Goal: Task Accomplishment & Management: Use online tool/utility

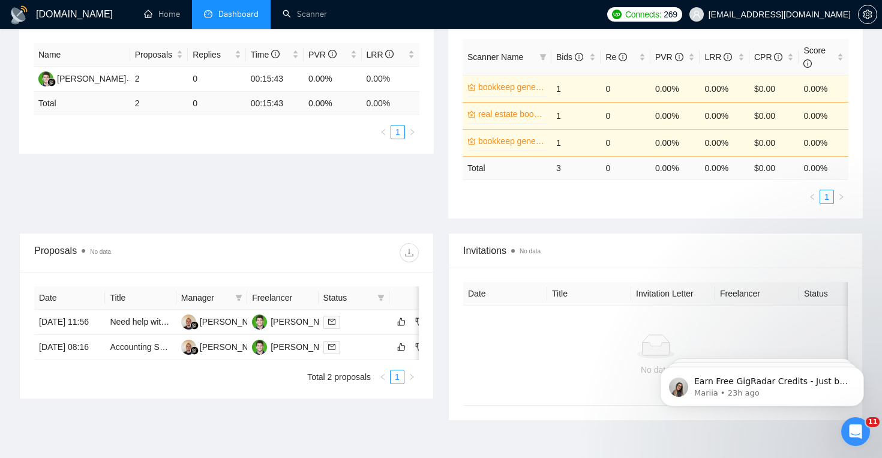
click at [232, 25] on li "Dashboard" at bounding box center [231, 14] width 79 height 29
click at [239, 17] on span "Dashboard" at bounding box center [238, 14] width 40 height 10
click at [315, 9] on link "Scanner" at bounding box center [305, 14] width 44 height 10
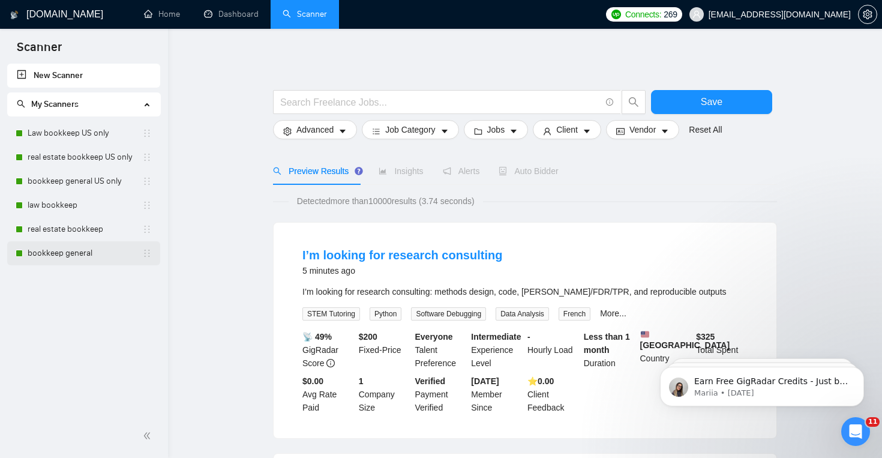
click at [80, 254] on link "bookkeep general" at bounding box center [85, 253] width 115 height 24
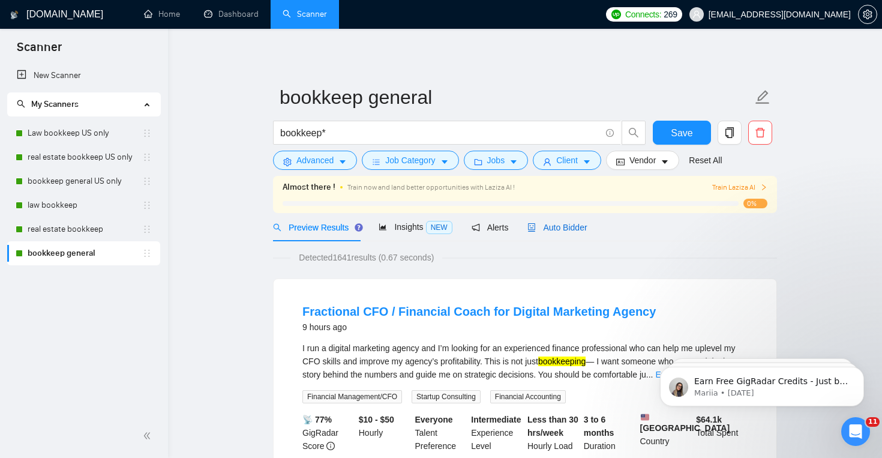
click at [587, 226] on span "Auto Bidder" at bounding box center [556, 228] width 59 height 10
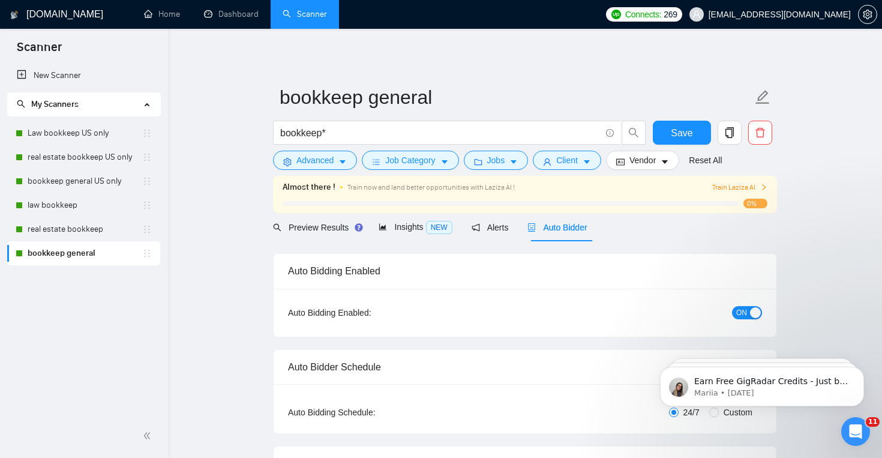
checkbox input "true"
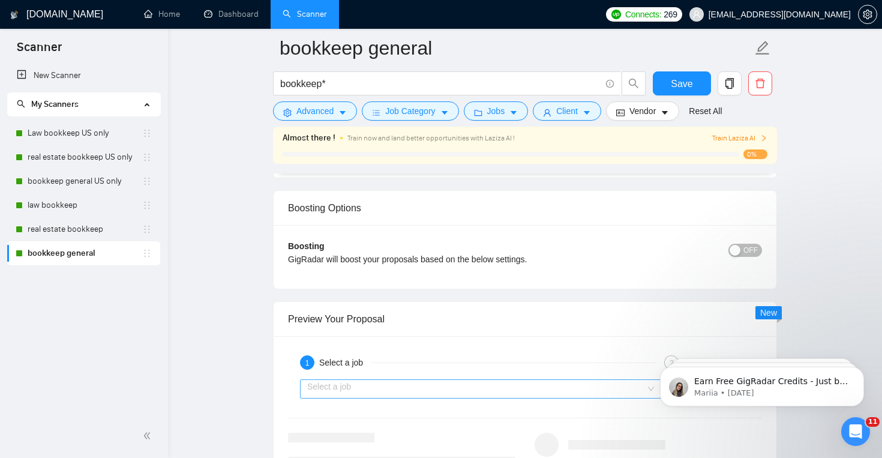
click at [414, 382] on input "search" at bounding box center [476, 389] width 338 height 18
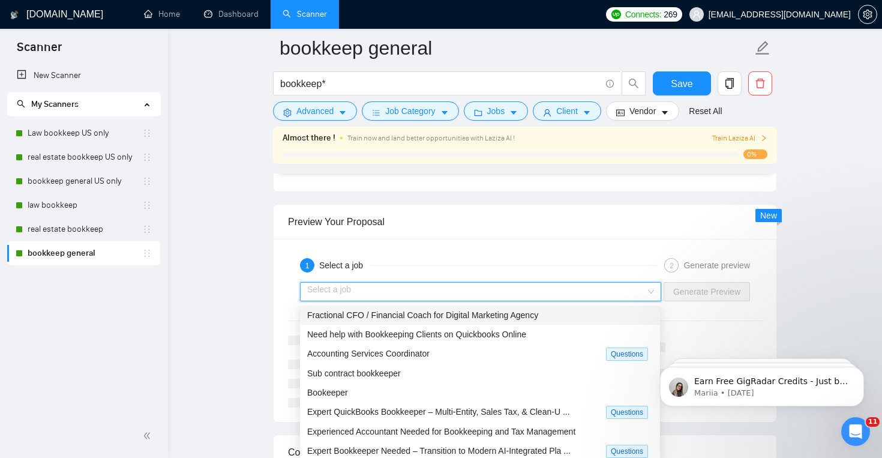
scroll to position [2177, 0]
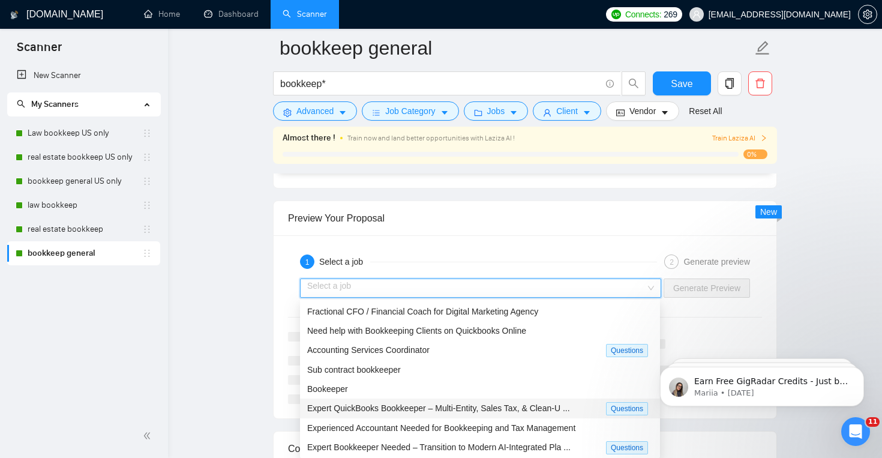
click at [447, 408] on span "Expert QuickBooks Bookkeeper – Multi-Entity, Sales Tax, & Clean-U ..." at bounding box center [438, 408] width 263 height 10
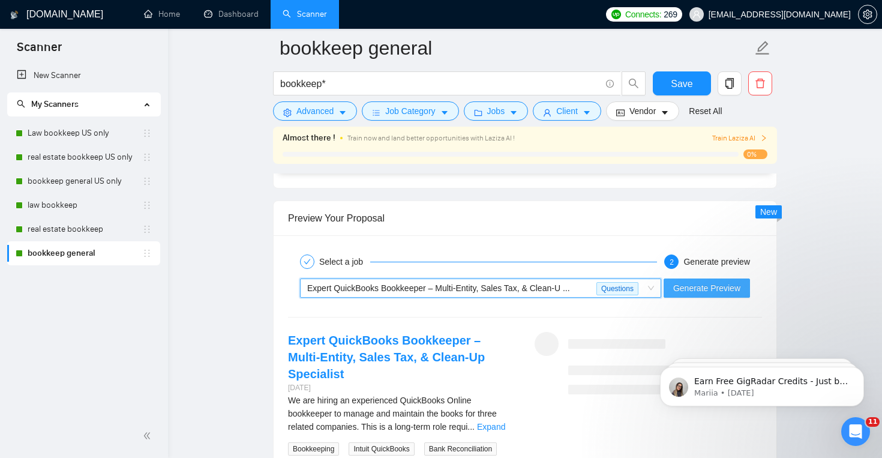
click at [695, 287] on span "Generate Preview" at bounding box center [706, 287] width 67 height 13
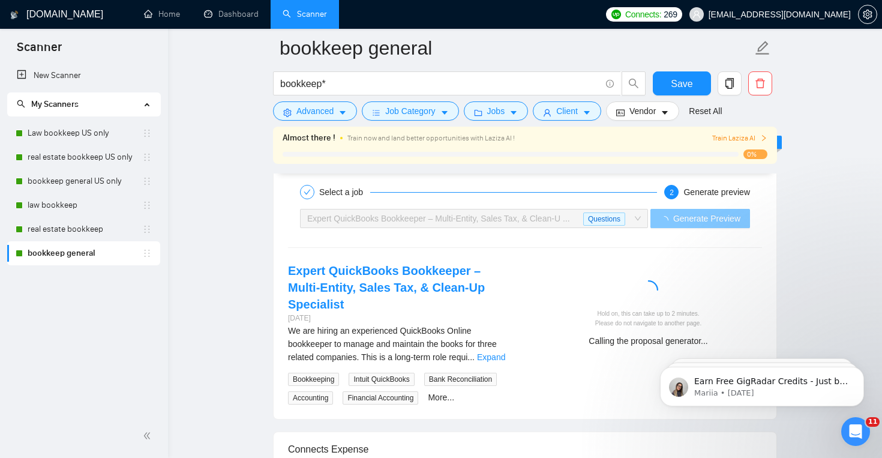
scroll to position [2248, 0]
click at [493, 351] on link "Expand" at bounding box center [491, 356] width 28 height 10
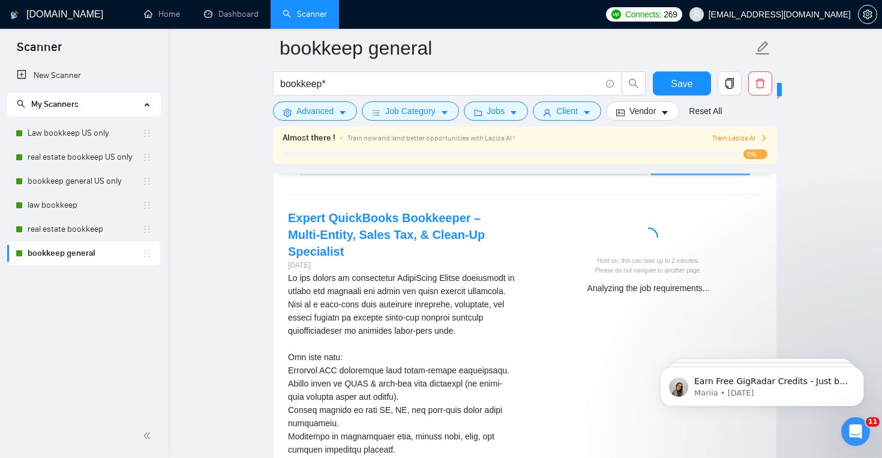
scroll to position [2278, 0]
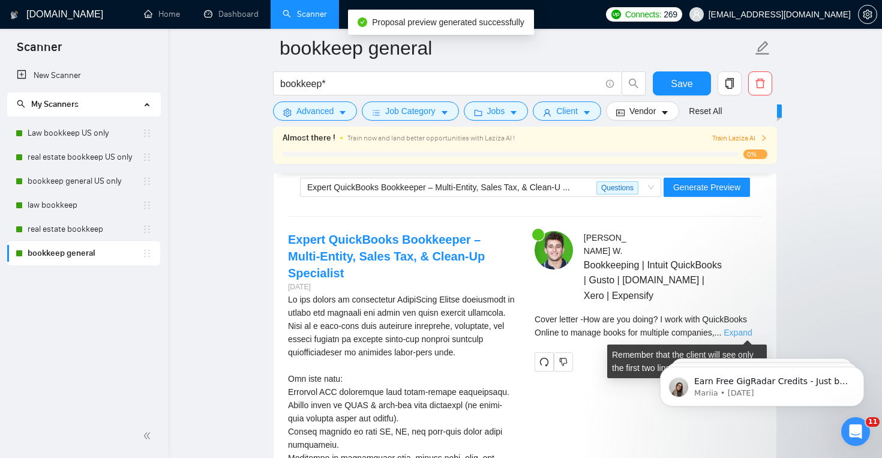
click at [734, 328] on link "Expand" at bounding box center [737, 333] width 28 height 10
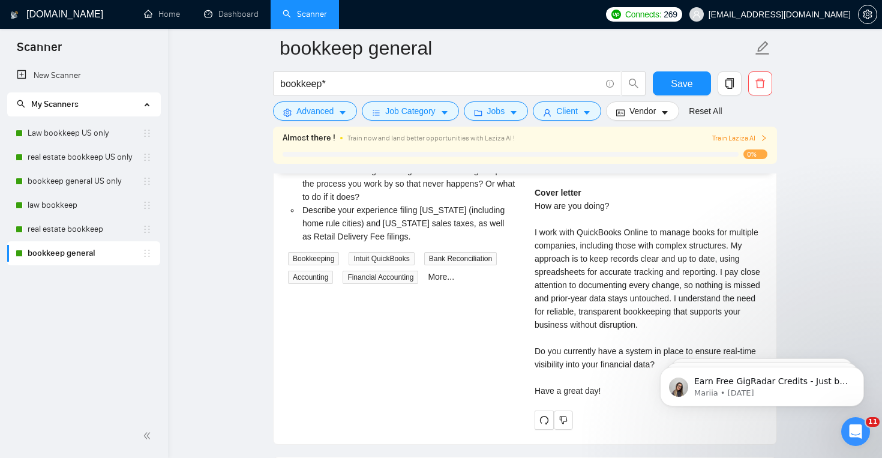
scroll to position [2960, 0]
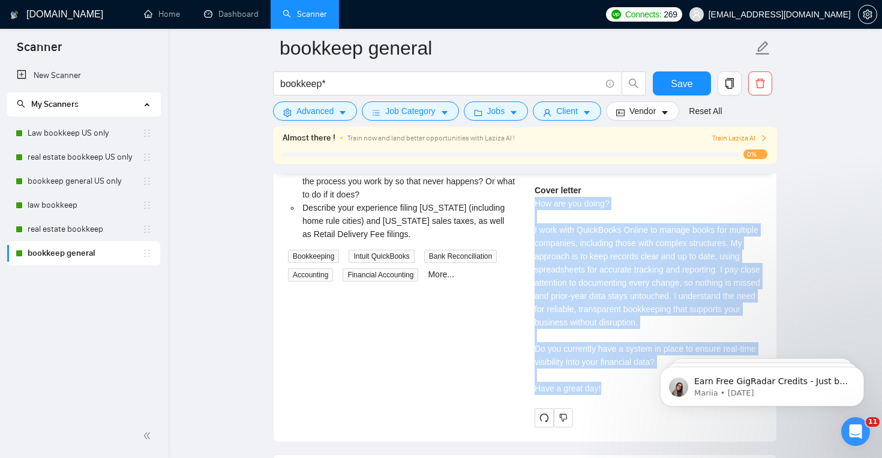
drag, startPoint x: 534, startPoint y: 218, endPoint x: 613, endPoint y: 412, distance: 208.8
copy div "How are you doing? I work with QuickBooks Online to manage books for multiple c…"
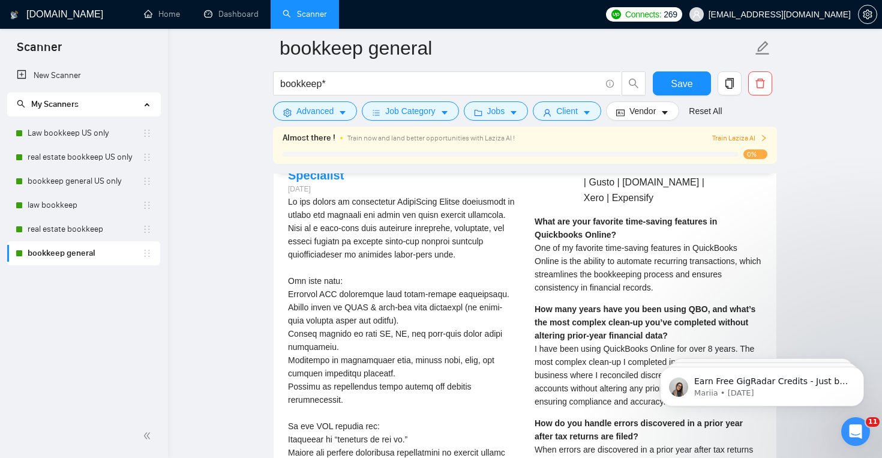
scroll to position [2371, 0]
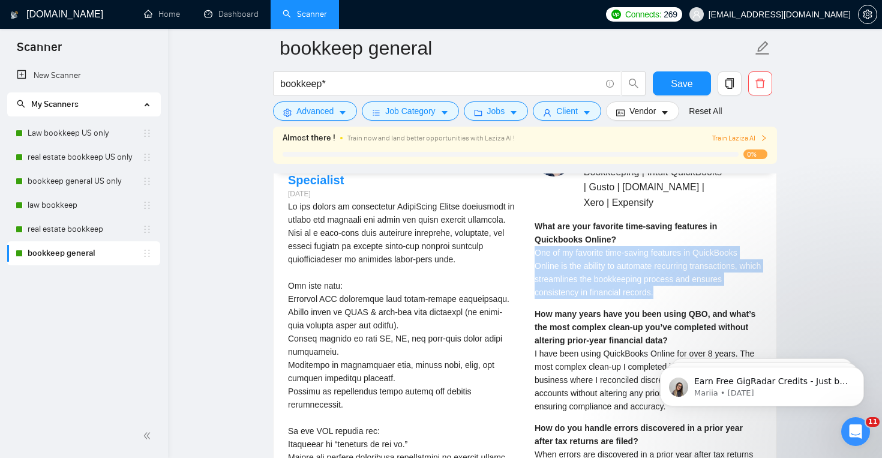
drag, startPoint x: 528, startPoint y: 251, endPoint x: 681, endPoint y: 296, distance: 159.3
copy span "One of my favorite time-saving features in QuickBooks Online is the ability to …"
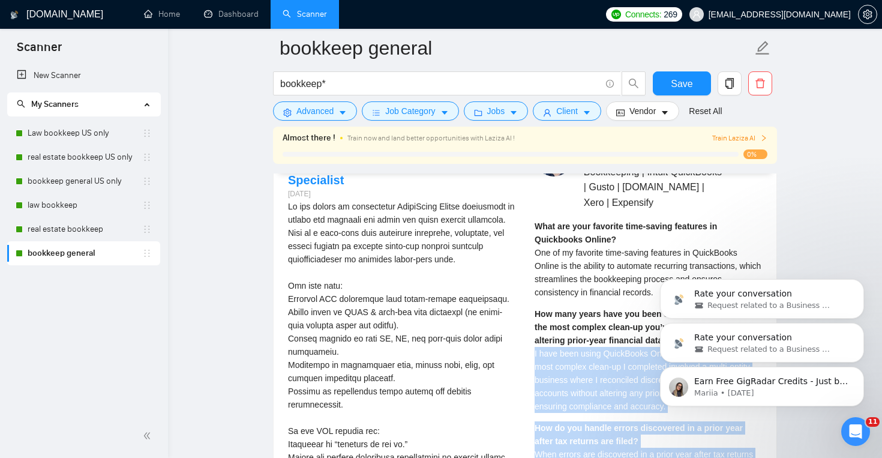
drag, startPoint x: 533, startPoint y: 352, endPoint x: 643, endPoint y: 393, distance: 117.9
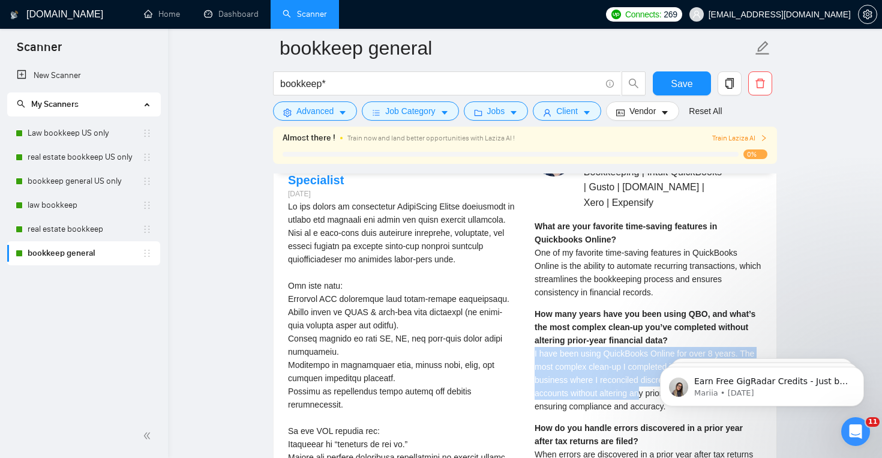
click at [643, 393] on span "I have been using QuickBooks Online for over 8 years. The most complex clean-up…" at bounding box center [645, 380] width 220 height 62
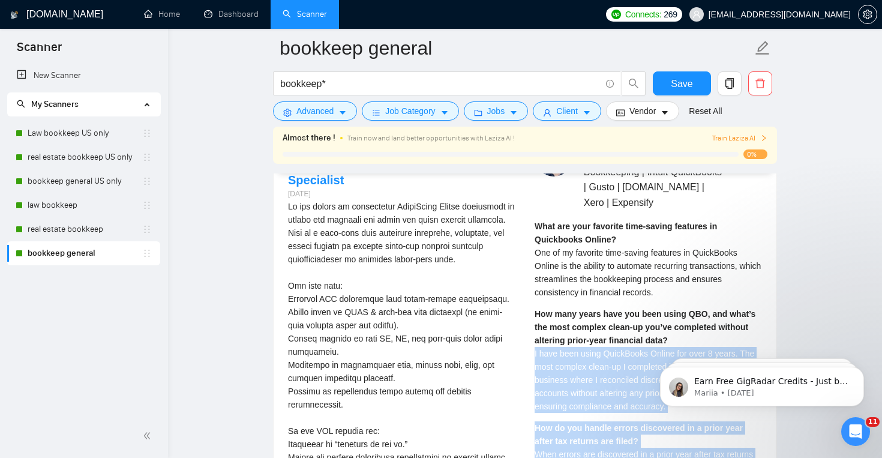
drag, startPoint x: 1175, startPoint y: 693, endPoint x: 642, endPoint y: 403, distance: 607.5
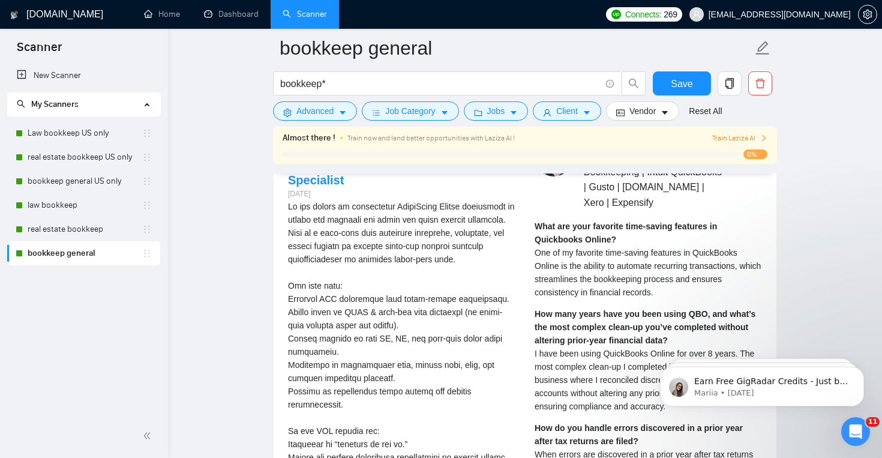
click html "Earn Free GigRadar Credits - Just by Sharing Your Story! 💬 Want more credits fo…"
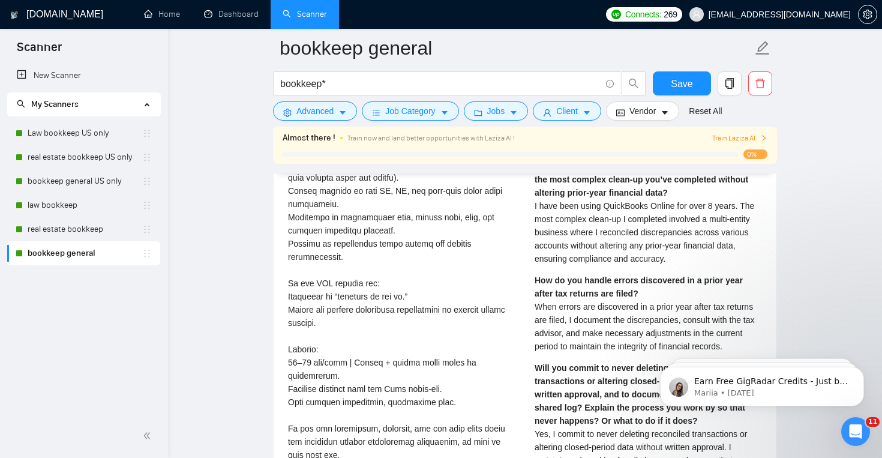
scroll to position [2520, 0]
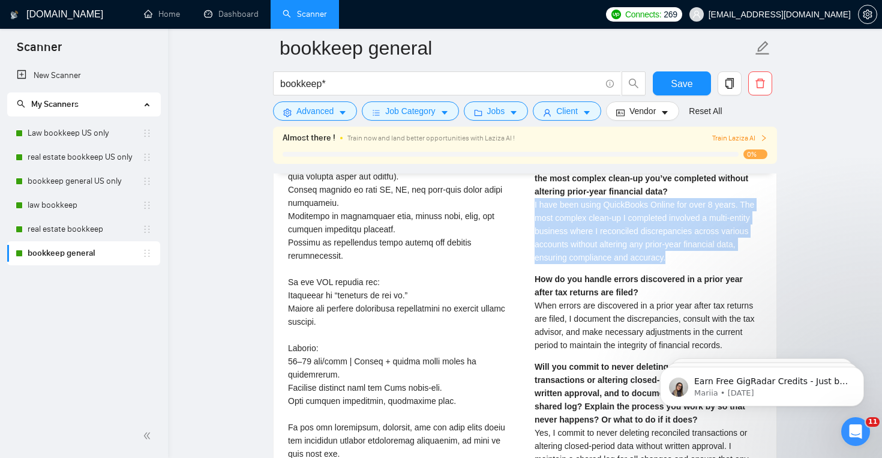
drag, startPoint x: 671, startPoint y: 260, endPoint x: 533, endPoint y: 209, distance: 147.1
click at [533, 209] on div "Federico W . Bookkeeping | Intuit QuickBooks | Gusto | Bill.com | Xero | Expens…" at bounding box center [648, 428] width 247 height 878
copy span "I have been using QuickBooks Online for over 8 years. The most complex clean-up…"
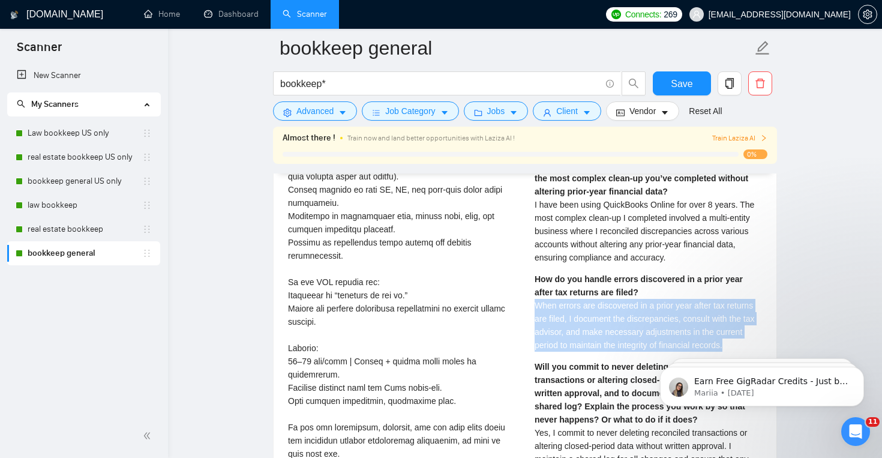
drag, startPoint x: 535, startPoint y: 304, endPoint x: 567, endPoint y: 358, distance: 63.3
click at [567, 352] on div "How do you handle errors discovered in a prior year after tax returns are filed…" at bounding box center [648, 311] width 227 height 79
copy span "When errors are discovered in a prior year after tax returns are filed, I docum…"
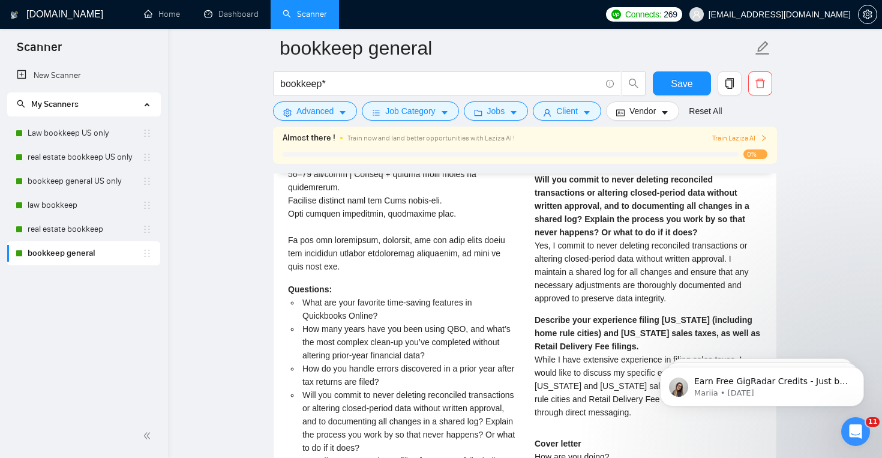
scroll to position [2709, 0]
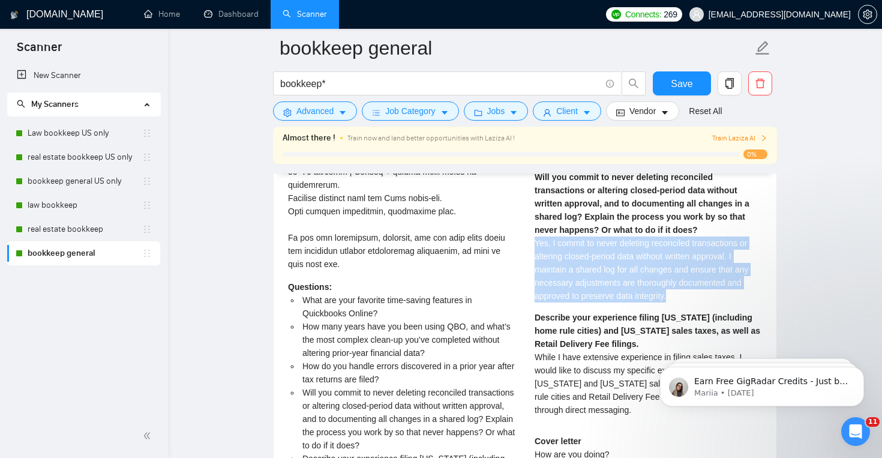
drag, startPoint x: 533, startPoint y: 258, endPoint x: 671, endPoint y: 310, distance: 147.3
click at [671, 310] on div "Federico W . Bookkeeping | Intuit QuickBooks | Gusto | Bill.com | Xero | Expens…" at bounding box center [648, 239] width 247 height 878
click at [671, 301] on span "Yes, I commit to never deleting reconciled transactions or altering closed-peri…" at bounding box center [642, 269] width 214 height 62
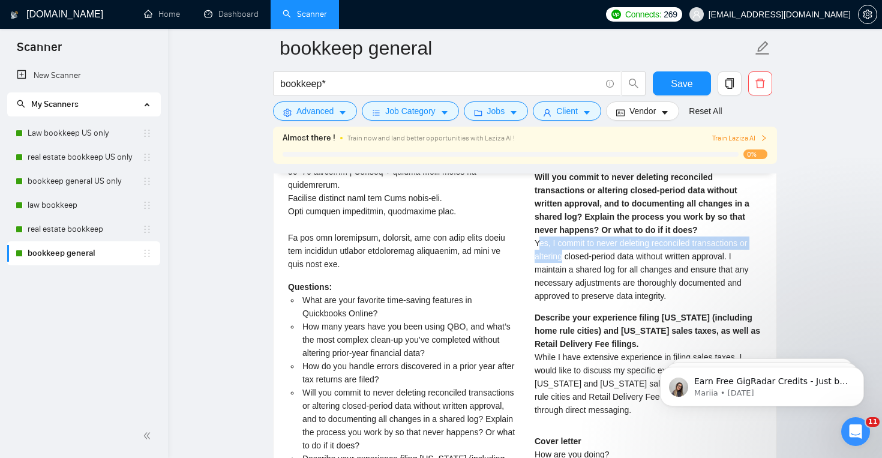
drag, startPoint x: 538, startPoint y: 260, endPoint x: 561, endPoint y: 271, distance: 26.0
click at [562, 271] on span "Yes, I commit to never deleting reconciled transactions or altering closed-peri…" at bounding box center [642, 269] width 214 height 62
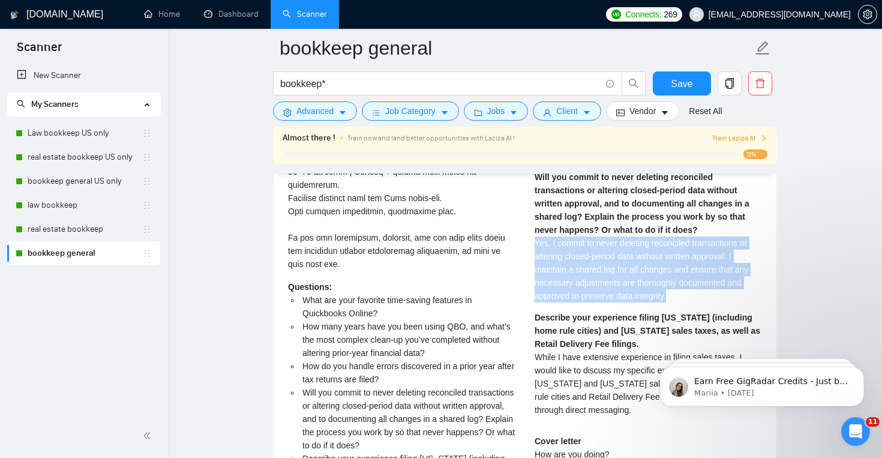
drag, startPoint x: 535, startPoint y: 258, endPoint x: 683, endPoint y: 315, distance: 158.2
click at [683, 315] on div "What are your favorite time-saving features in Quickbooks Online? One of my fav…" at bounding box center [648, 153] width 227 height 544
copy span "Yes, I commit to never deleting reconciled transactions or altering closed-peri…"
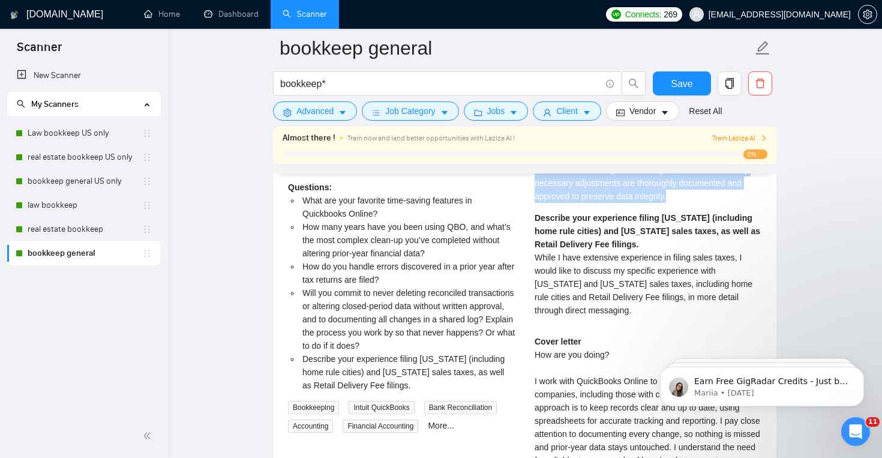
scroll to position [2821, 0]
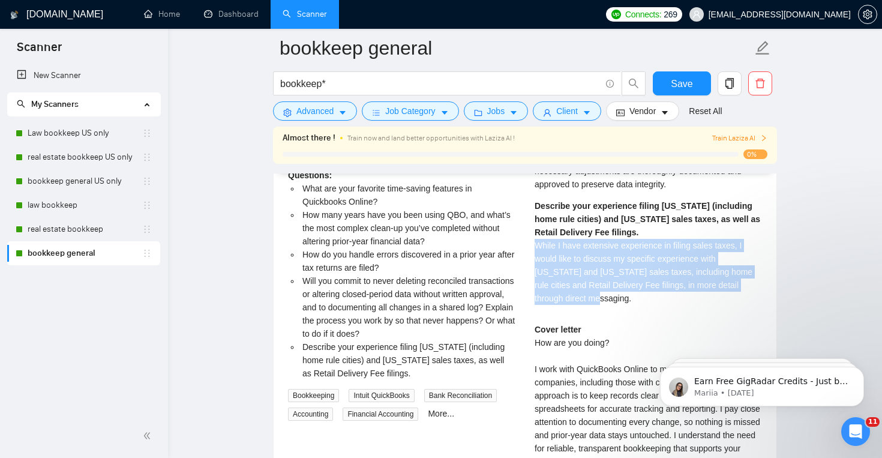
drag, startPoint x: 534, startPoint y: 257, endPoint x: 590, endPoint y: 305, distance: 74.0
click at [590, 305] on div "Describe your experience filing Colorado (including home rule cities) and Utah …" at bounding box center [648, 252] width 227 height 106
copy span "While I have extensive experience in filing sales taxes, I would like to discus…"
click at [223, 19] on link "Dashboard" at bounding box center [231, 14] width 55 height 10
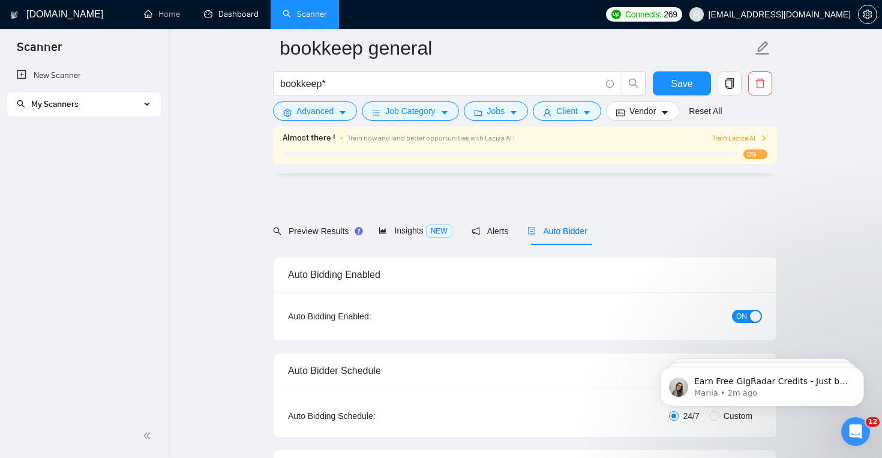
scroll to position [0, 0]
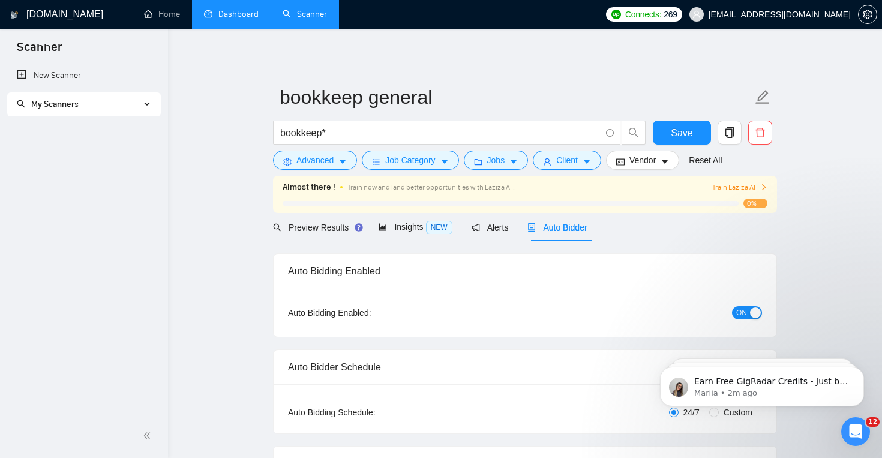
click at [250, 19] on link "Dashboard" at bounding box center [231, 14] width 55 height 10
click at [142, 107] on div "My Scanners" at bounding box center [84, 104] width 154 height 24
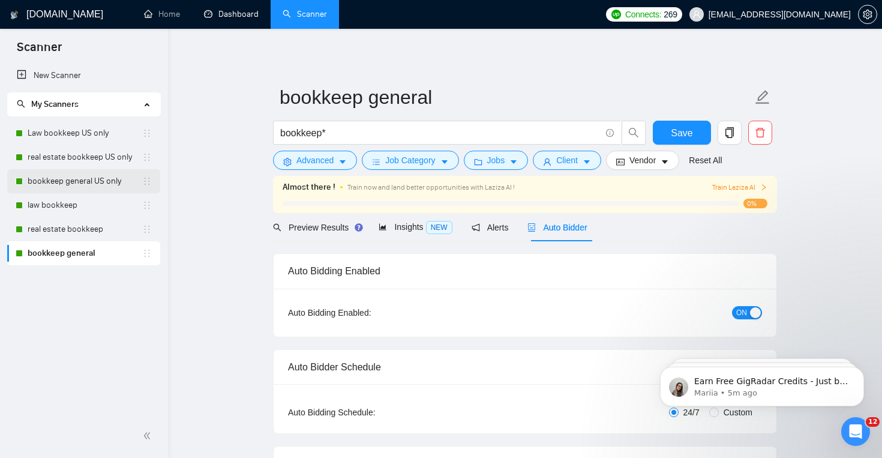
click at [113, 173] on link "bookkeep general US only" at bounding box center [85, 181] width 115 height 24
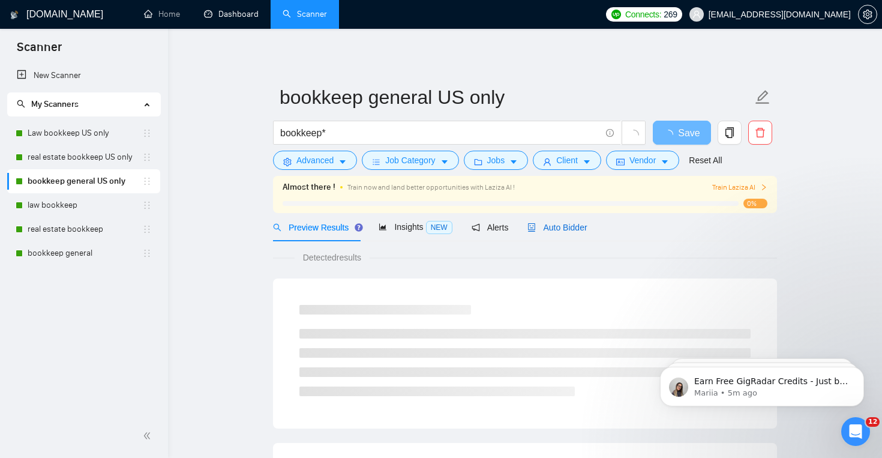
click at [572, 230] on span "Auto Bidder" at bounding box center [556, 228] width 59 height 10
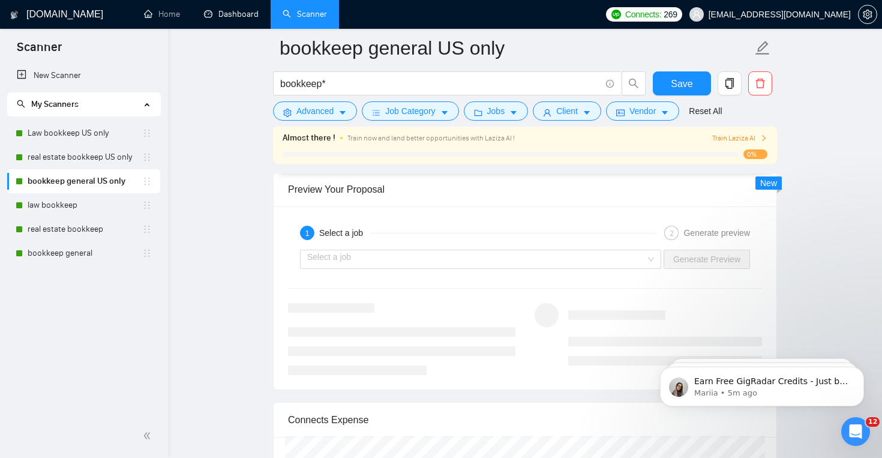
scroll to position [2232, 0]
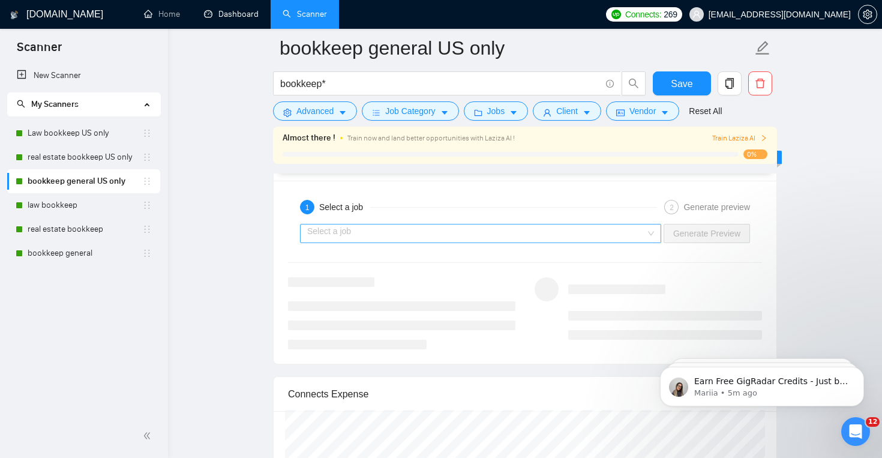
click at [493, 236] on input "search" at bounding box center [476, 233] width 338 height 18
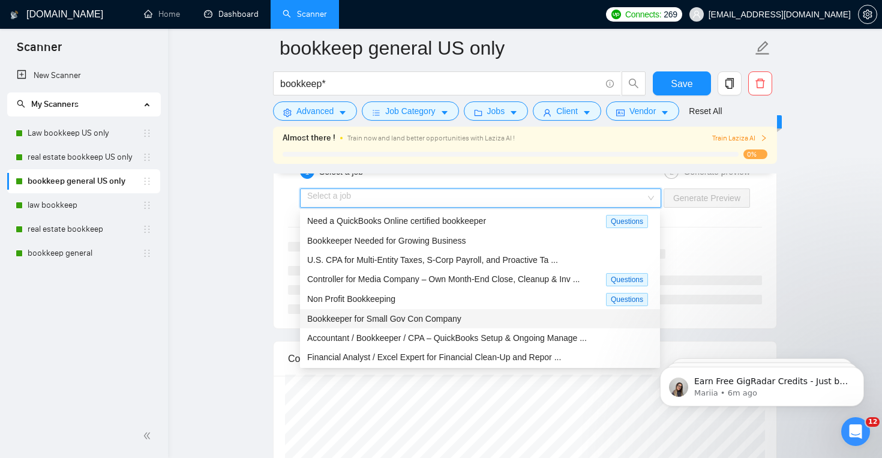
scroll to position [0, 0]
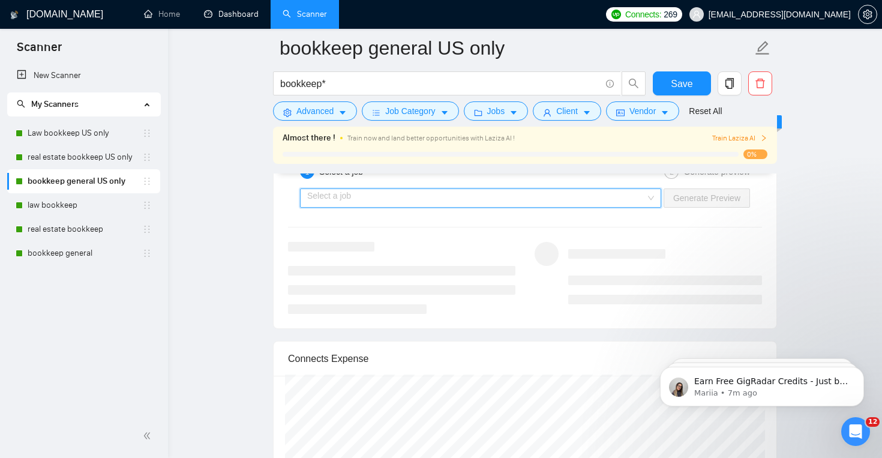
click at [464, 191] on input "search" at bounding box center [476, 198] width 338 height 18
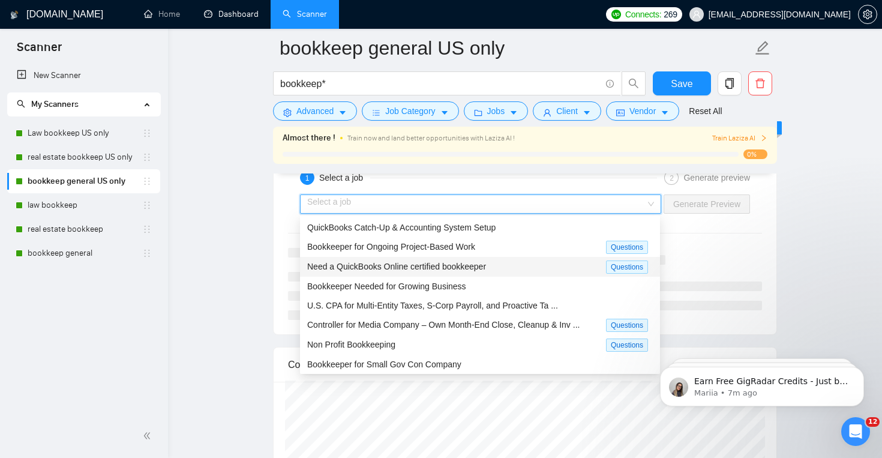
scroll to position [2257, 0]
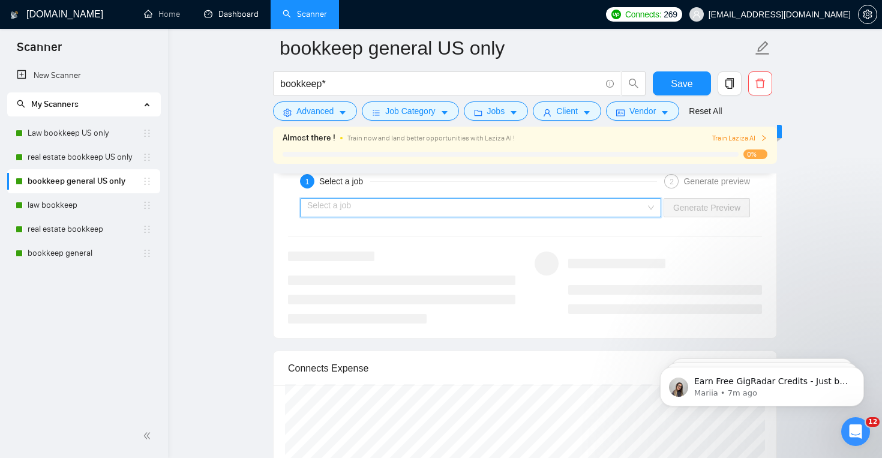
click at [577, 214] on input "search" at bounding box center [476, 208] width 338 height 18
click at [448, 211] on input "search" at bounding box center [476, 208] width 338 height 18
click at [629, 205] on input "search" at bounding box center [476, 208] width 338 height 18
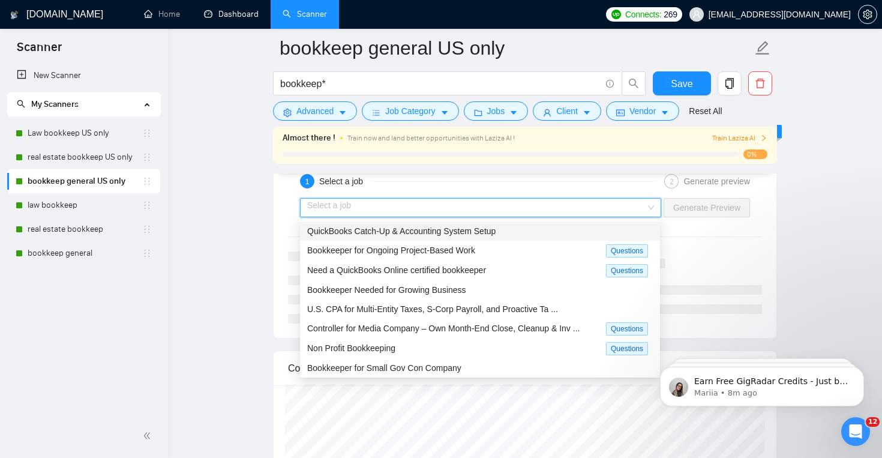
click at [604, 233] on div "QuickBooks Catch-Up & Accounting System Setup" at bounding box center [480, 230] width 346 height 13
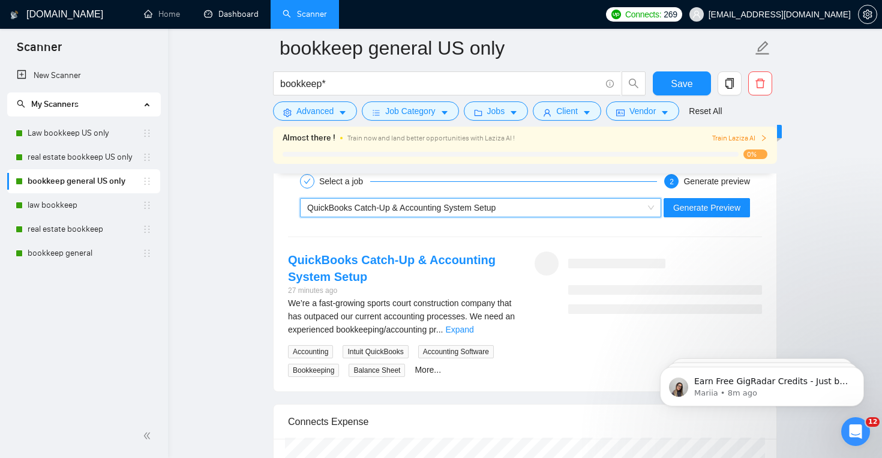
click at [605, 208] on div "QuickBooks Catch-Up & Accounting System Setup" at bounding box center [475, 208] width 336 height 18
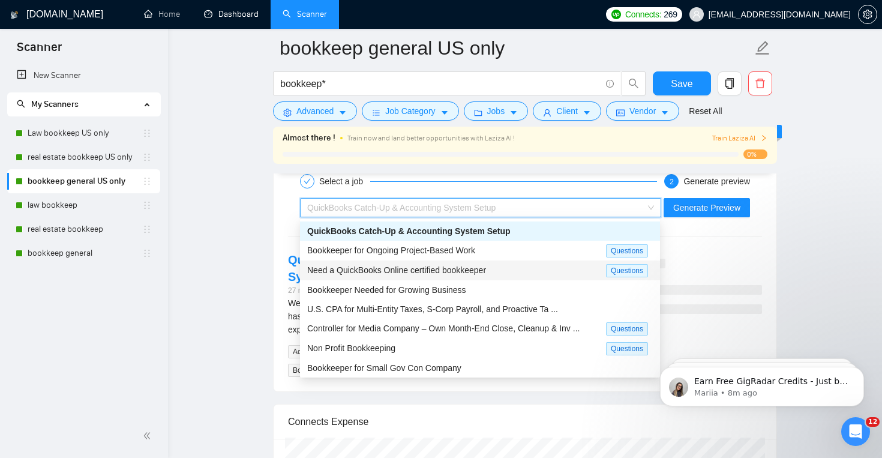
click at [530, 266] on div "Need a QuickBooks Online certified bookkeeper" at bounding box center [456, 270] width 299 height 14
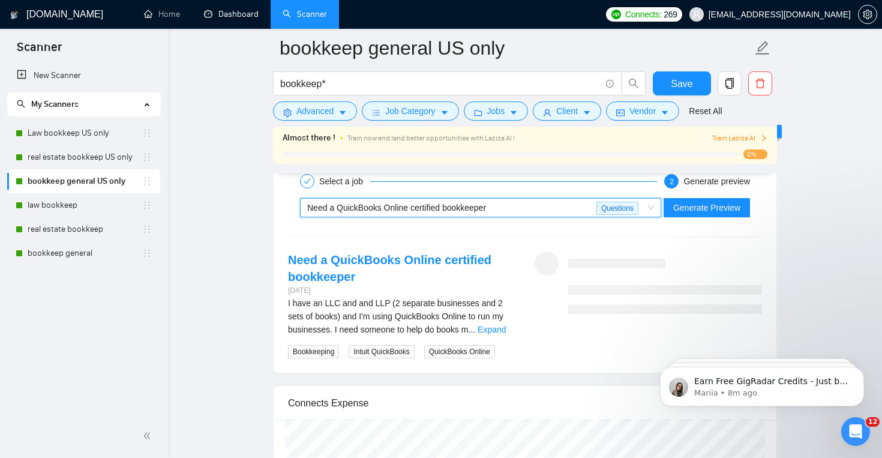
click at [545, 213] on div "Need a QuickBooks Online certified bookkeeper" at bounding box center [451, 208] width 289 height 18
click at [549, 213] on div "Need a QuickBooks Online certified bookkeeper" at bounding box center [451, 208] width 289 height 18
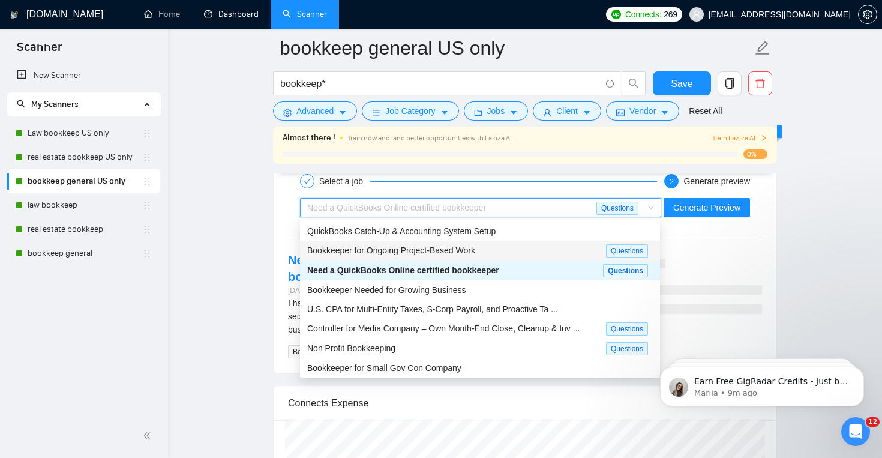
click at [526, 250] on div "Bookkeeper for Ongoing Project-Based Work" at bounding box center [456, 251] width 299 height 14
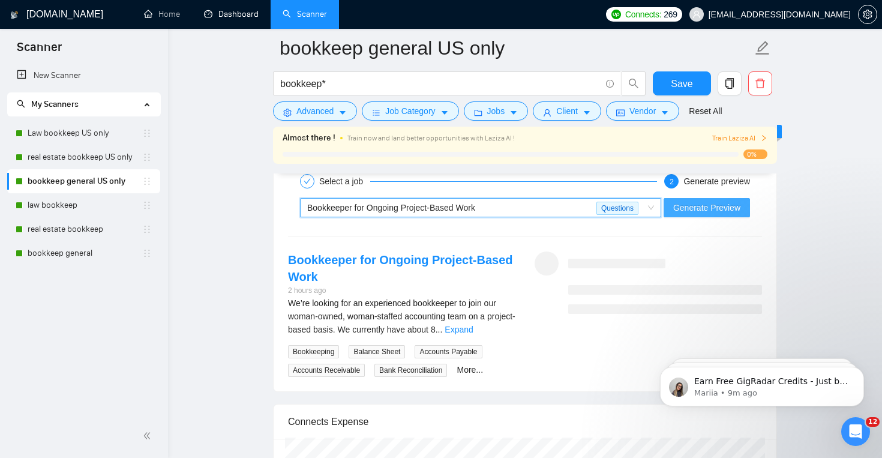
click at [692, 210] on span "Generate Preview" at bounding box center [706, 207] width 67 height 13
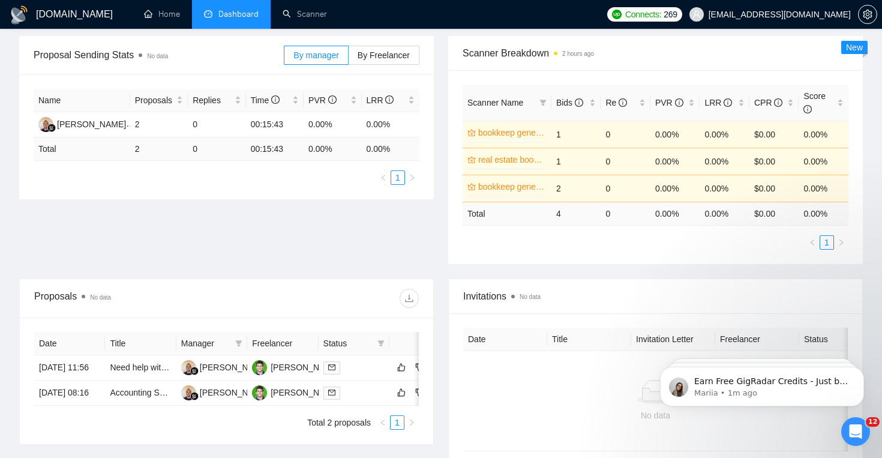
scroll to position [158, 0]
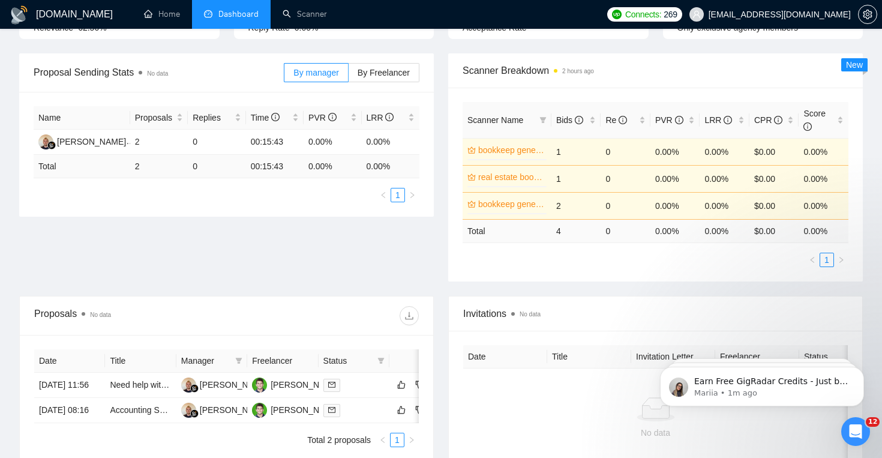
click at [509, 154] on link "bookkeep general" at bounding box center [511, 149] width 66 height 13
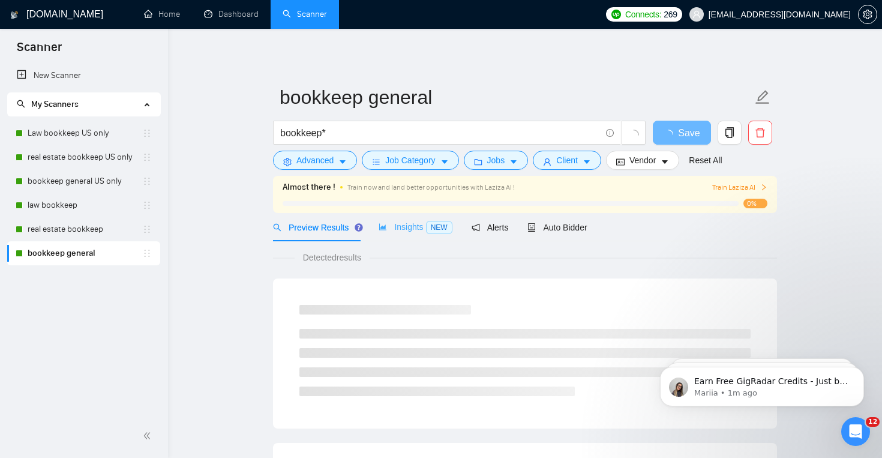
click at [411, 236] on div "Insights NEW" at bounding box center [415, 227] width 73 height 28
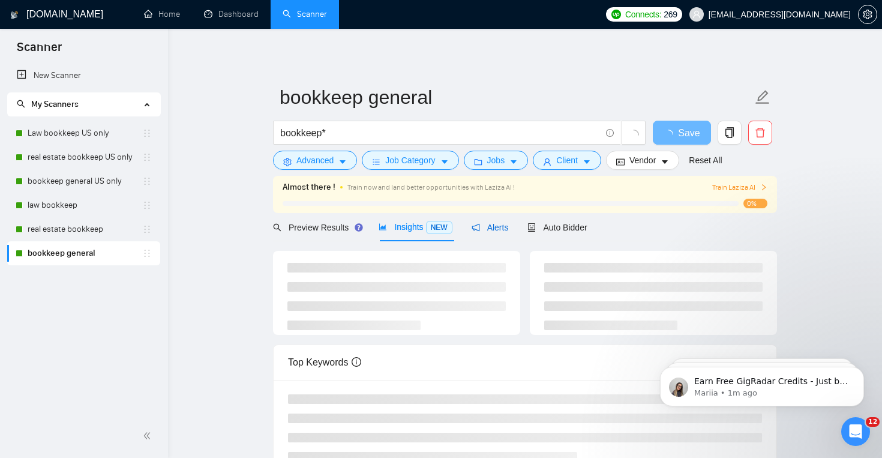
click at [499, 224] on span "Alerts" at bounding box center [490, 228] width 37 height 10
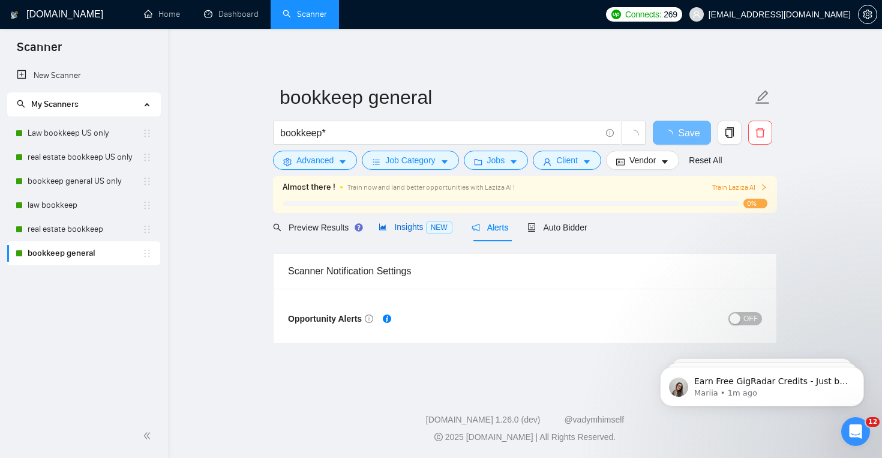
click at [391, 223] on span "Insights NEW" at bounding box center [415, 227] width 73 height 10
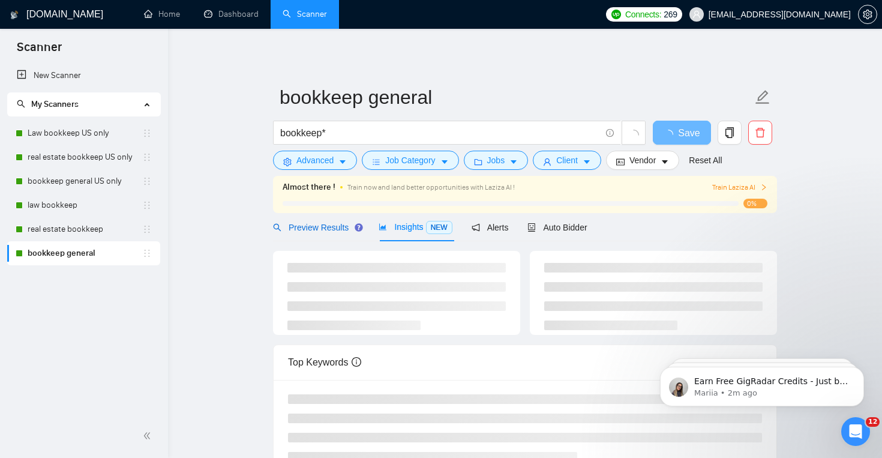
click at [328, 228] on span "Preview Results" at bounding box center [316, 228] width 86 height 10
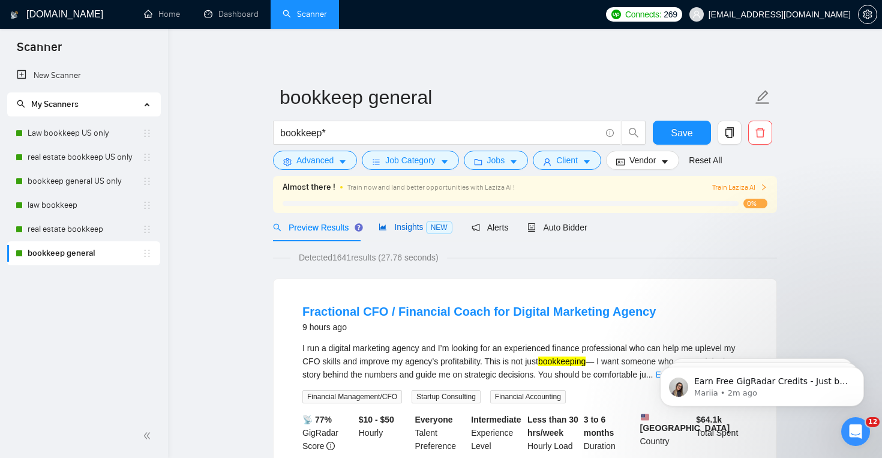
click at [409, 230] on span "Insights NEW" at bounding box center [415, 227] width 73 height 10
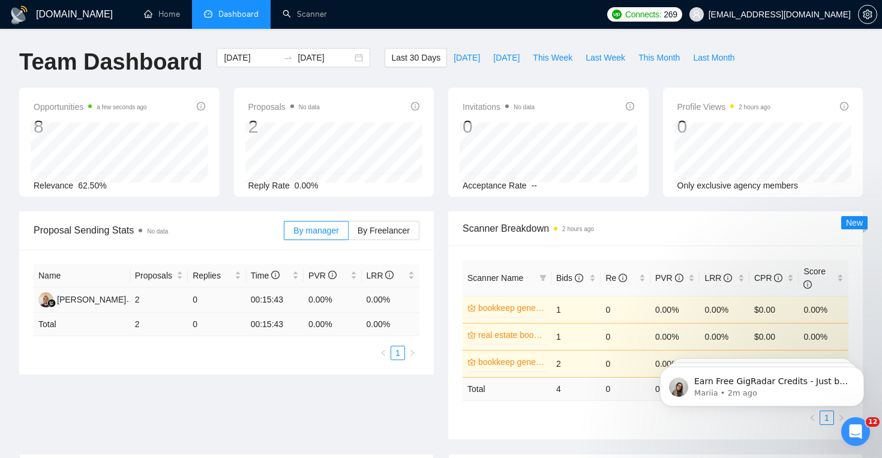
click at [138, 300] on td "2" at bounding box center [159, 299] width 58 height 25
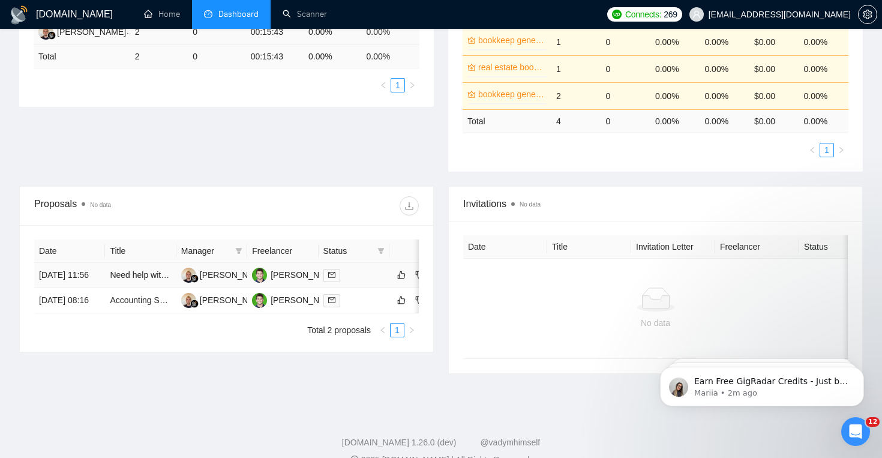
scroll to position [282, 0]
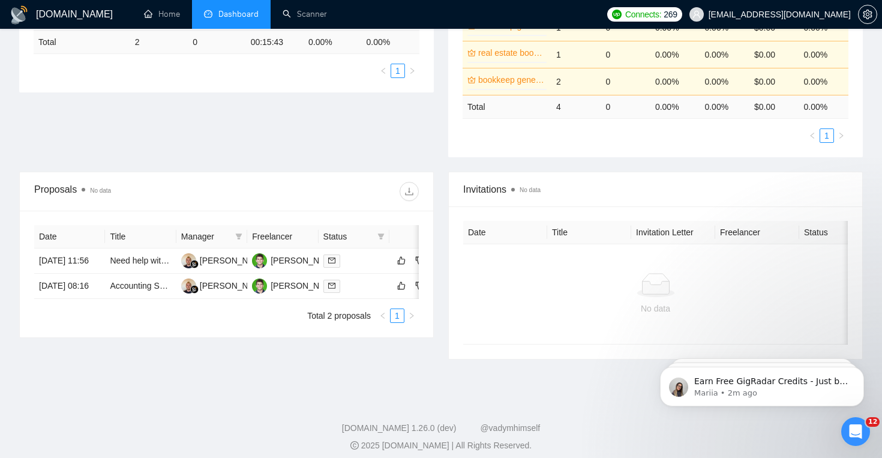
click at [560, 107] on td "4" at bounding box center [576, 106] width 50 height 23
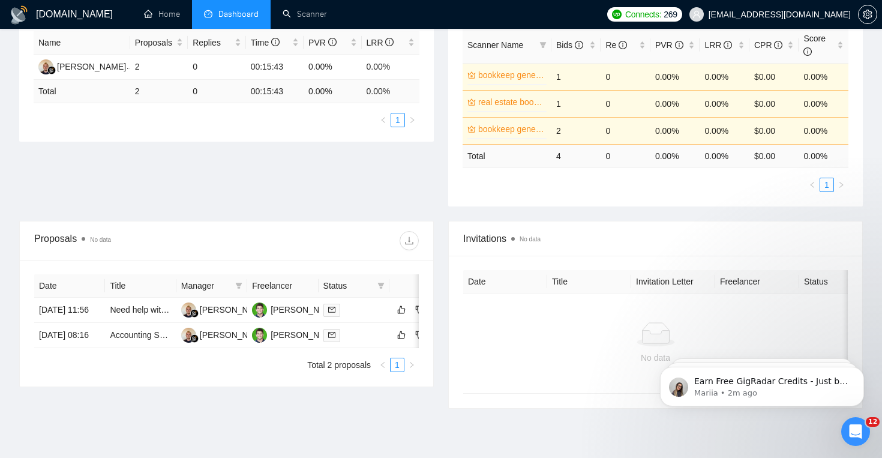
scroll to position [231, 0]
click at [559, 131] on td "2" at bounding box center [576, 132] width 50 height 27
click at [560, 130] on td "2" at bounding box center [576, 132] width 50 height 27
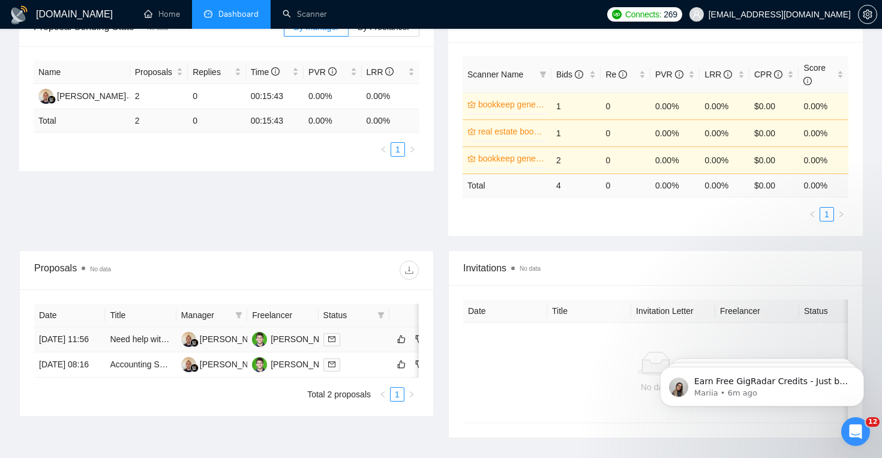
scroll to position [157, 0]
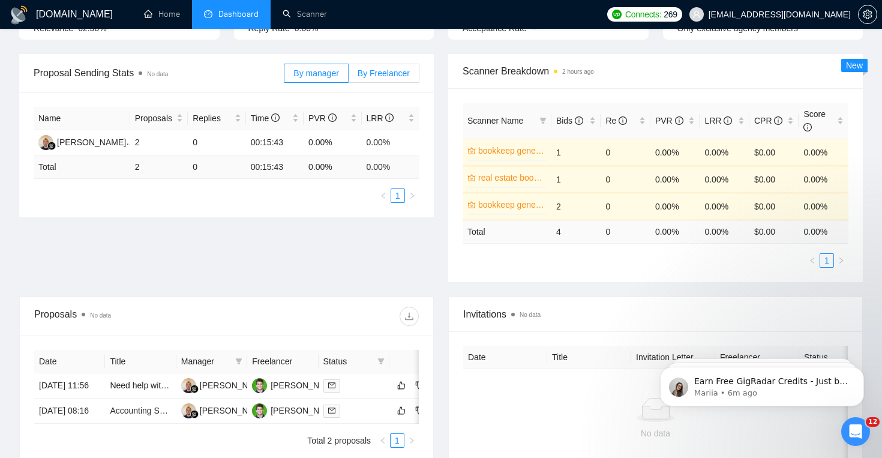
click at [404, 67] on label "By Freelancer" at bounding box center [384, 73] width 71 height 19
click at [349, 76] on input "By Freelancer" at bounding box center [349, 76] width 0 height 0
click at [316, 77] on span "By manager" at bounding box center [315, 73] width 45 height 10
click at [284, 76] on input "By manager" at bounding box center [284, 76] width 0 height 0
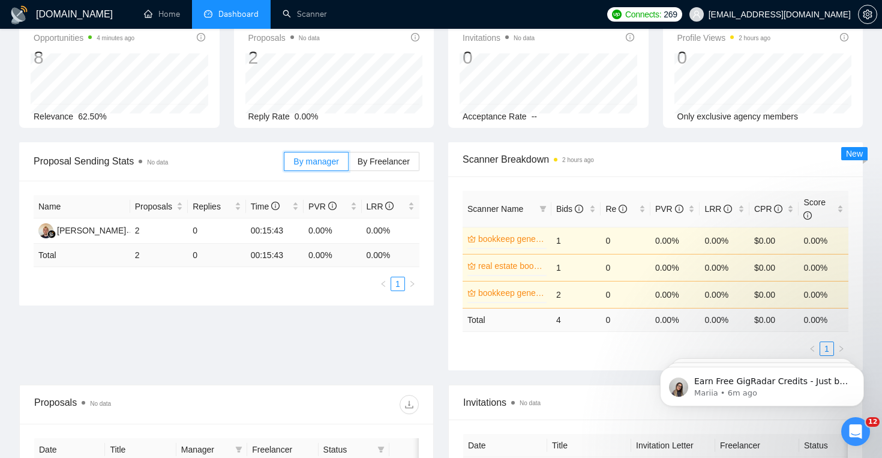
scroll to position [0, 0]
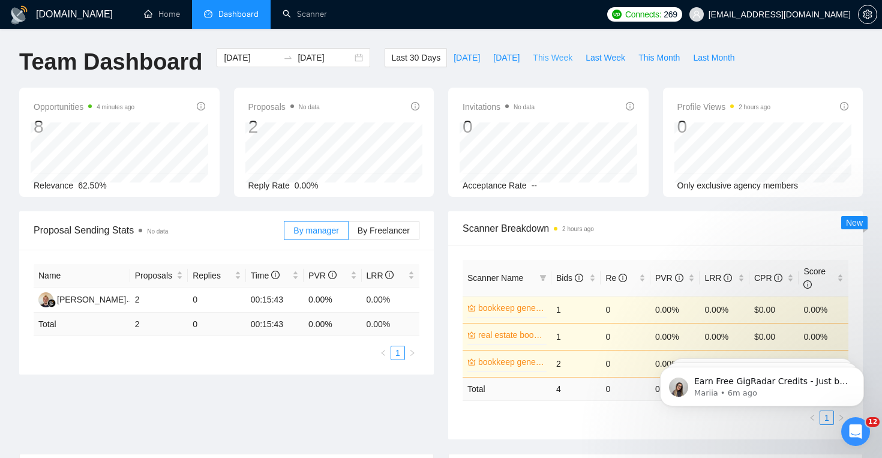
click at [551, 64] on button "This Week" at bounding box center [552, 57] width 53 height 19
type input "2025-08-11"
type input "2025-08-17"
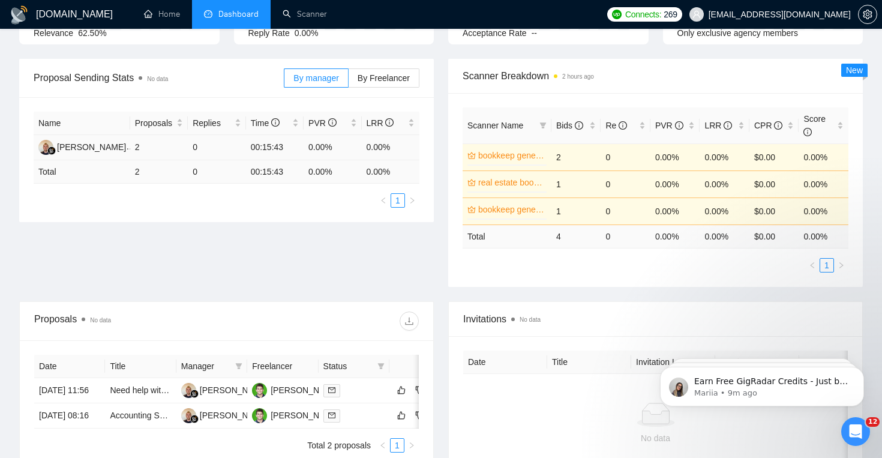
scroll to position [160, 0]
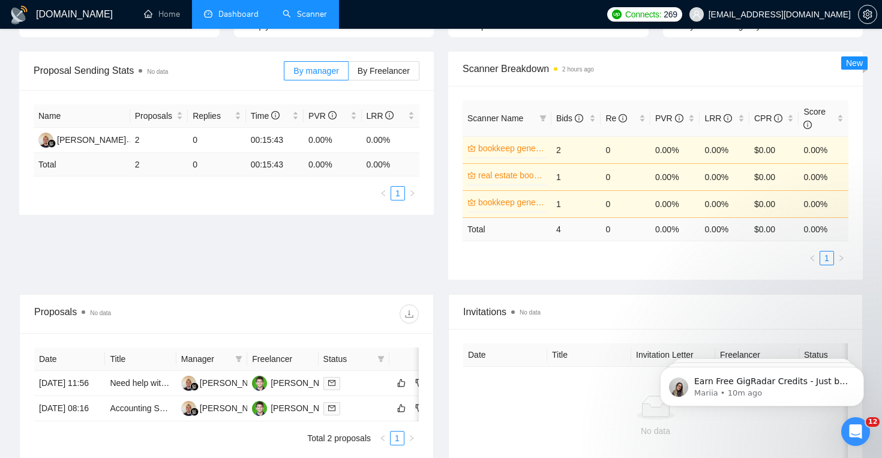
click at [296, 17] on link "Scanner" at bounding box center [305, 14] width 44 height 10
click at [216, 10] on span "Dashboard" at bounding box center [231, 14] width 55 height 10
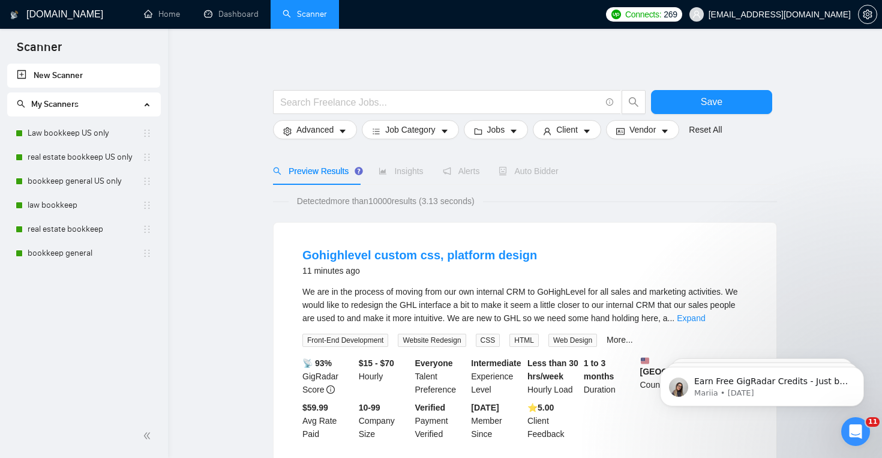
scroll to position [3, 0]
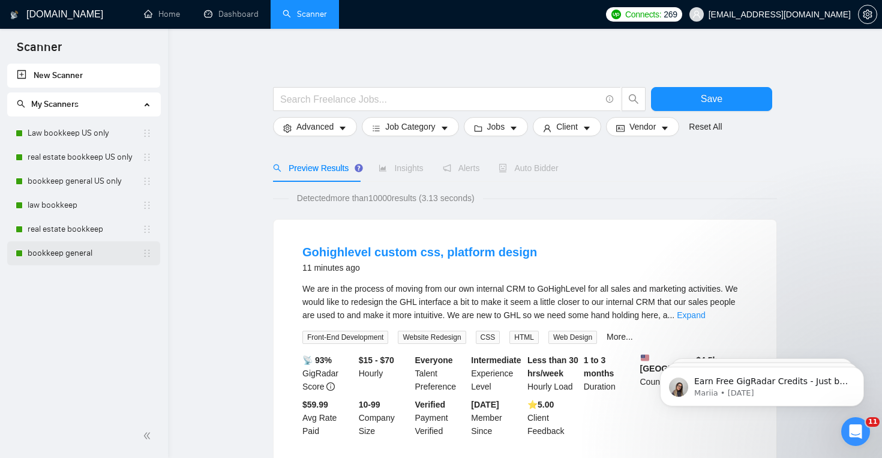
click at [86, 259] on link "bookkeep general" at bounding box center [85, 253] width 115 height 24
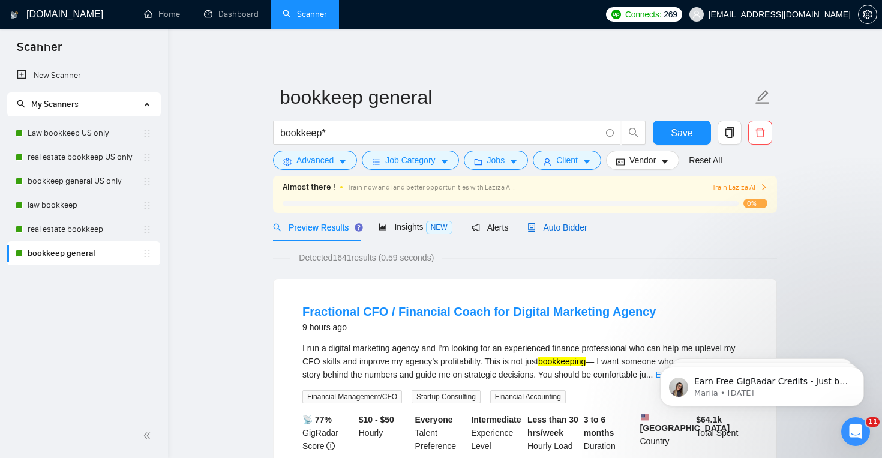
click at [554, 230] on span "Auto Bidder" at bounding box center [556, 228] width 59 height 10
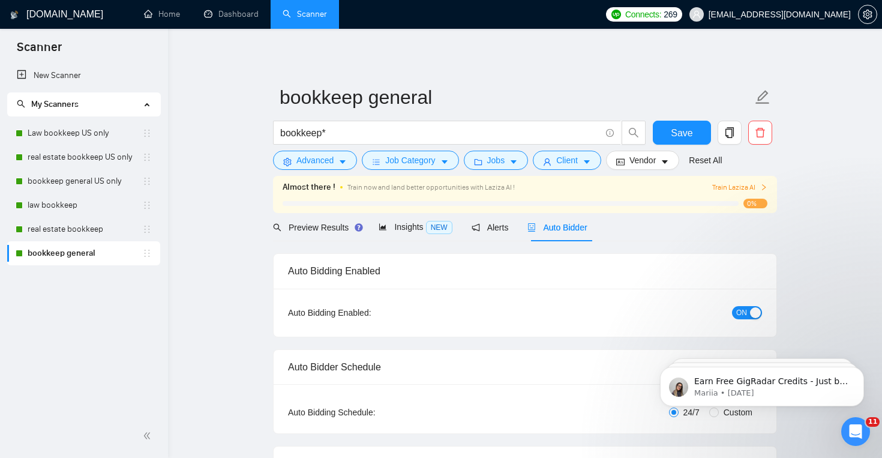
checkbox input "true"
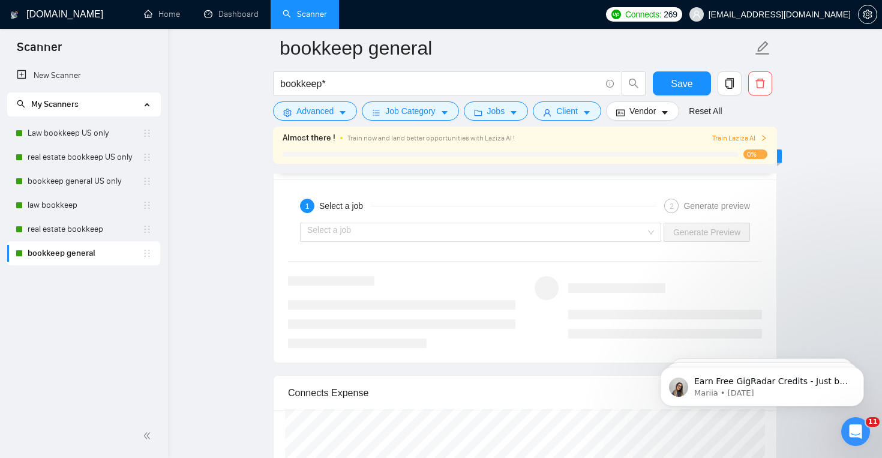
scroll to position [2243, 0]
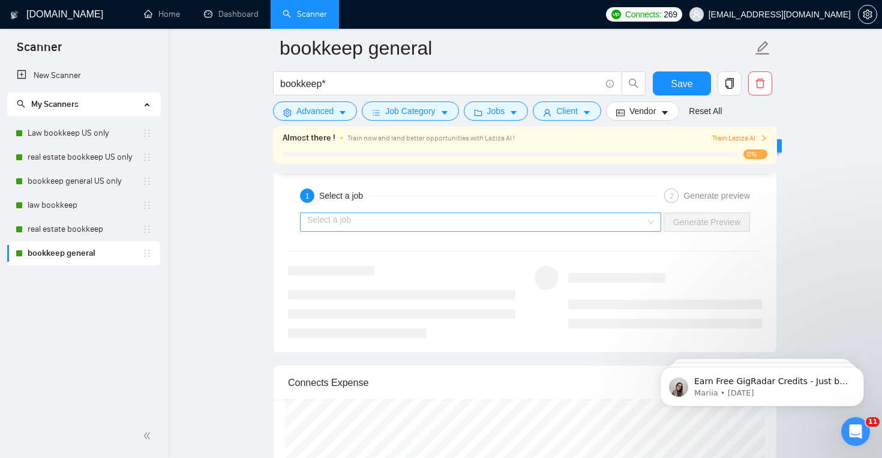
click at [551, 224] on input "search" at bounding box center [476, 222] width 338 height 18
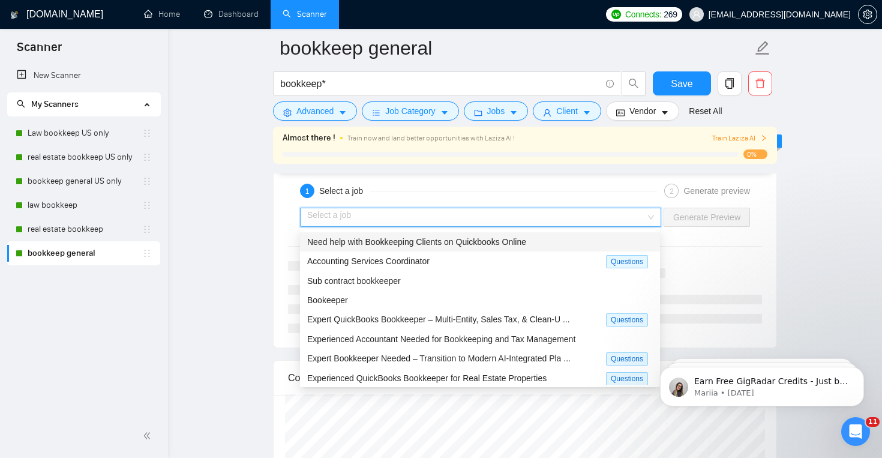
scroll to position [0, 0]
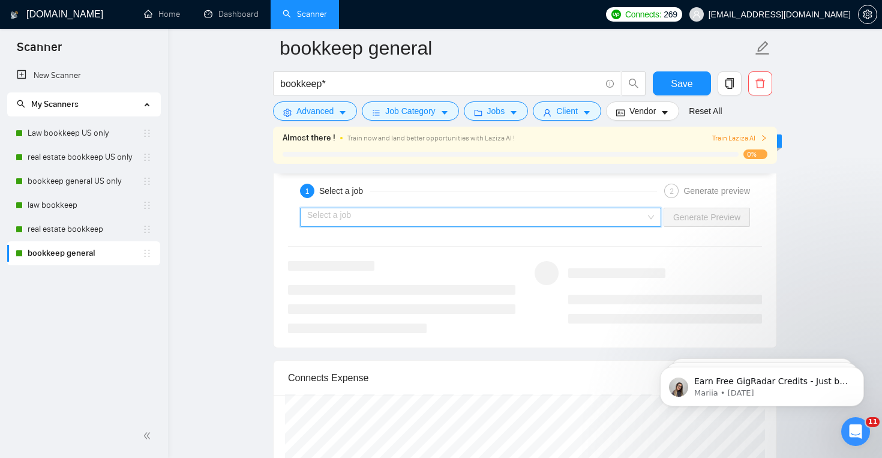
click at [507, 218] on input "search" at bounding box center [476, 217] width 338 height 18
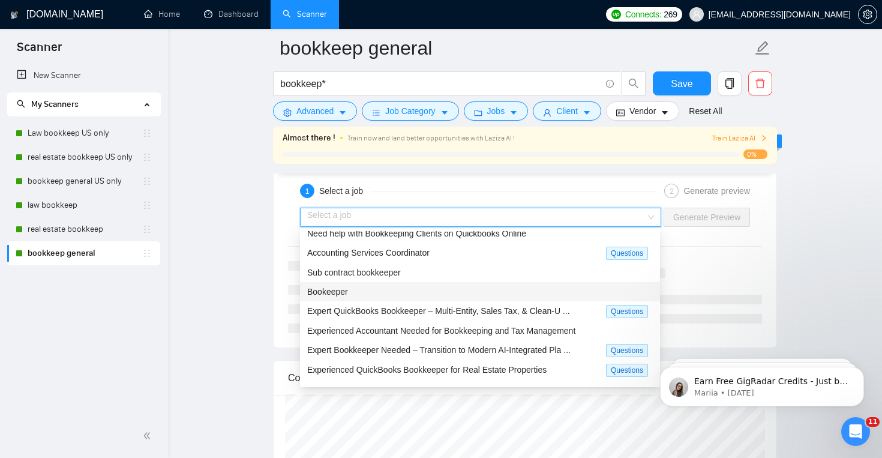
scroll to position [40, 0]
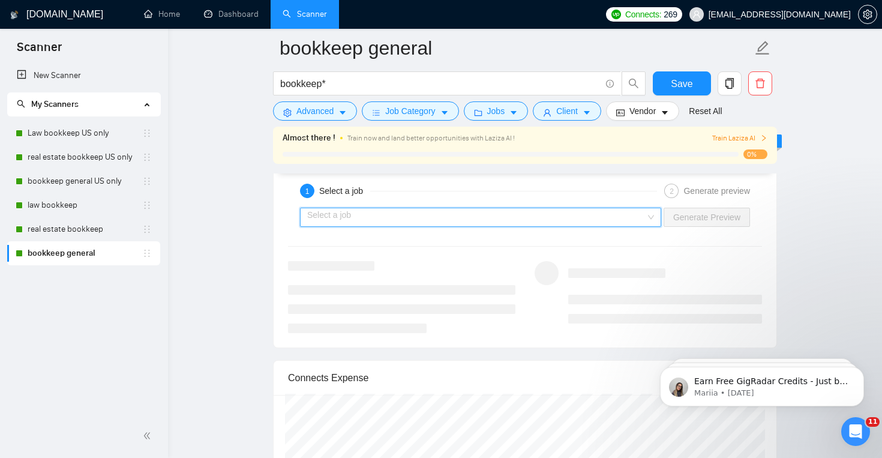
click at [486, 213] on input "search" at bounding box center [476, 217] width 338 height 18
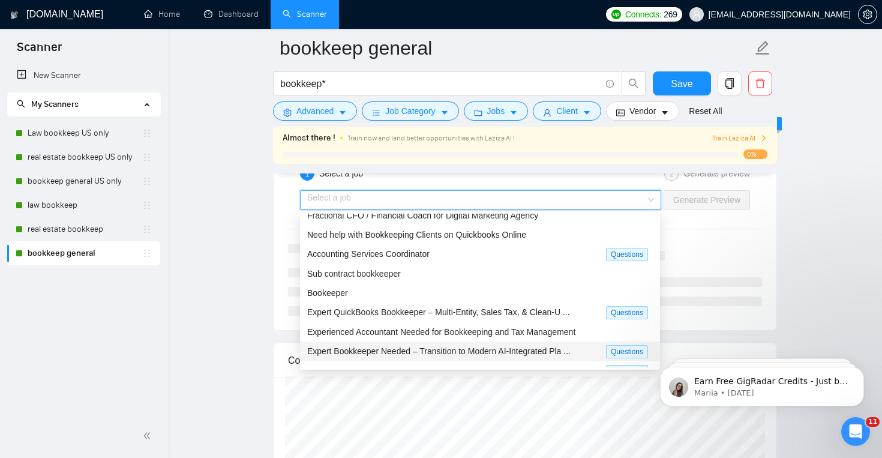
scroll to position [0, 0]
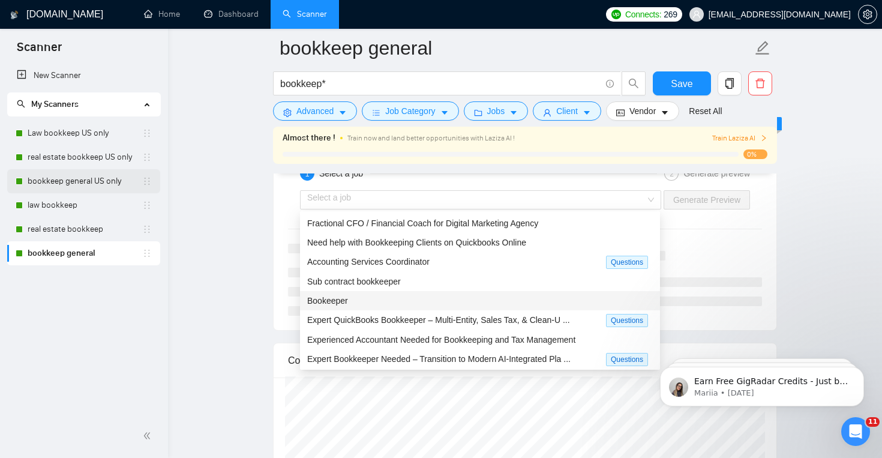
click at [82, 179] on link "bookkeep general US only" at bounding box center [85, 181] width 115 height 24
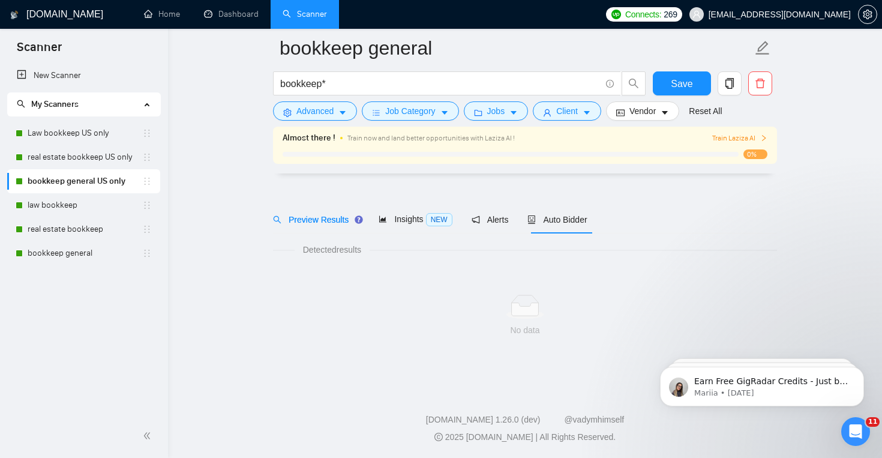
scroll to position [17, 0]
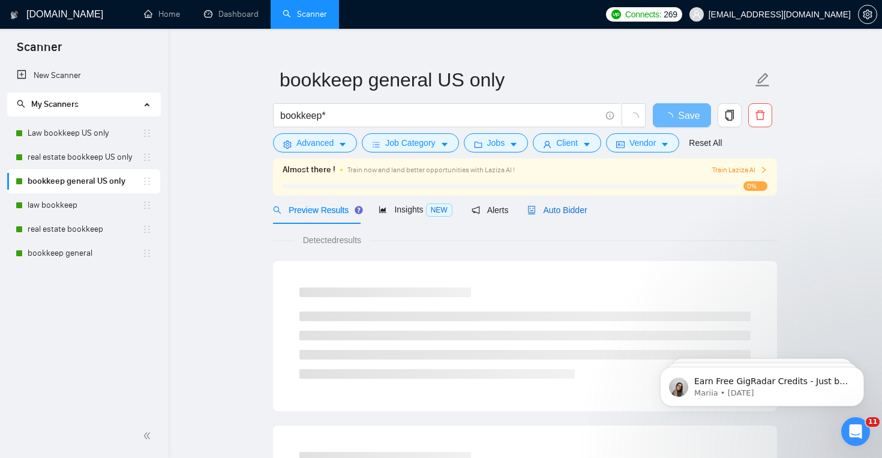
click at [575, 212] on span "Auto Bidder" at bounding box center [556, 210] width 59 height 10
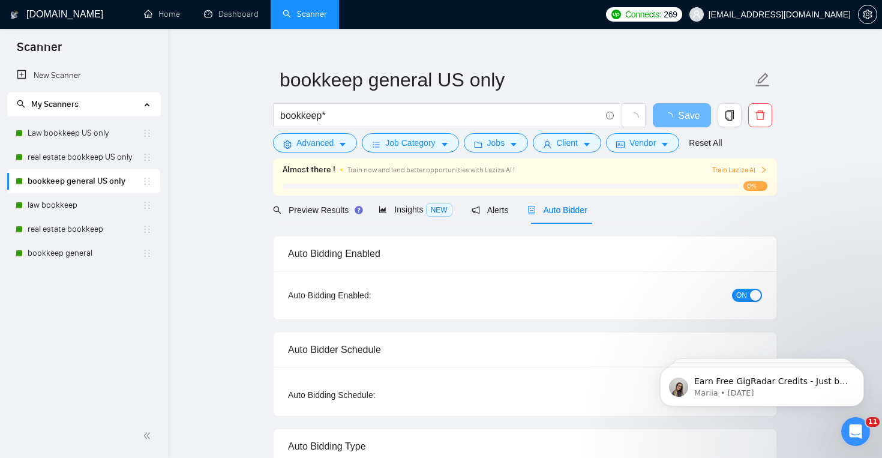
checkbox input "true"
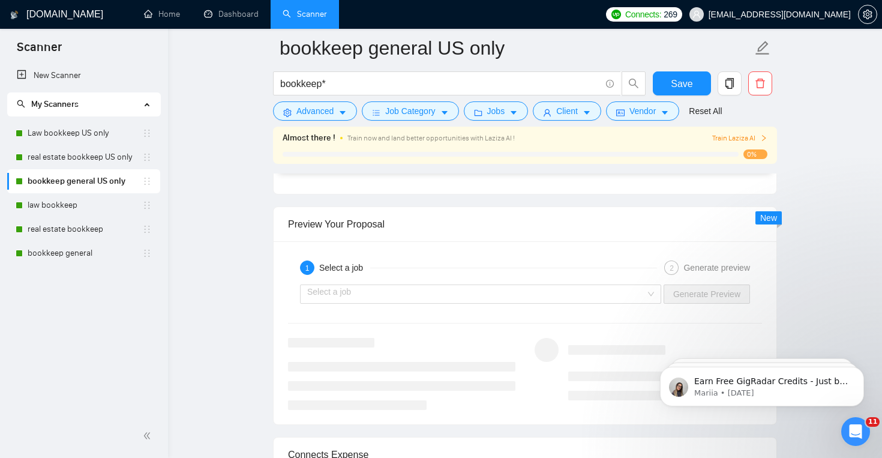
scroll to position [2188, 0]
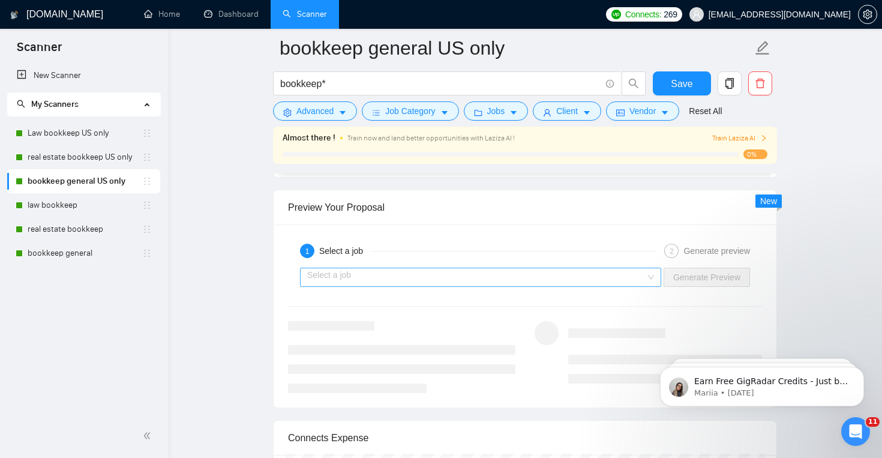
click at [507, 277] on input "search" at bounding box center [476, 277] width 338 height 18
click at [454, 276] on input "search" at bounding box center [476, 277] width 338 height 18
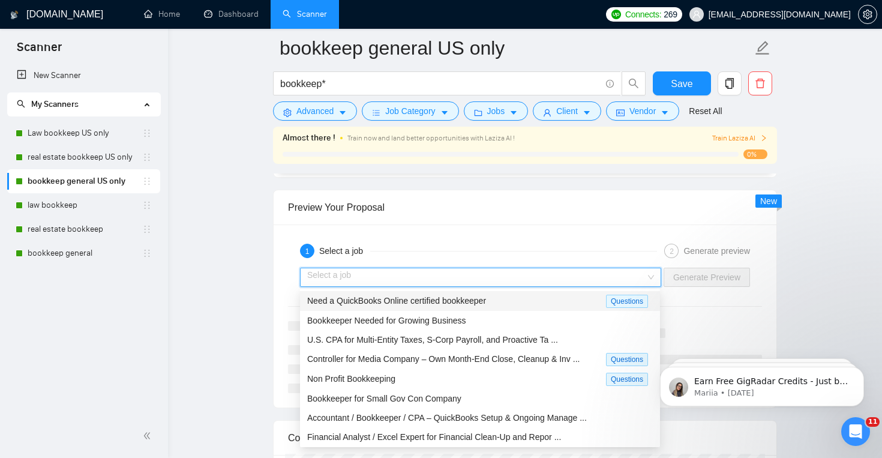
scroll to position [40, 0]
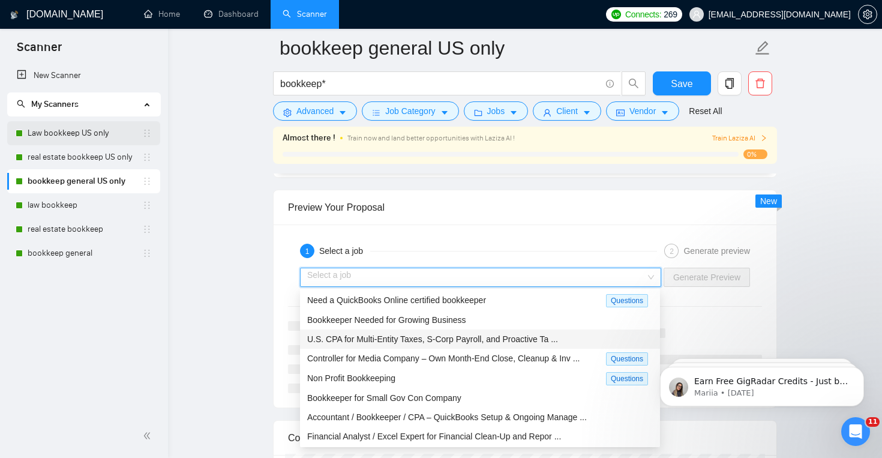
click at [112, 138] on link "Law bookkeep US only" at bounding box center [85, 133] width 115 height 24
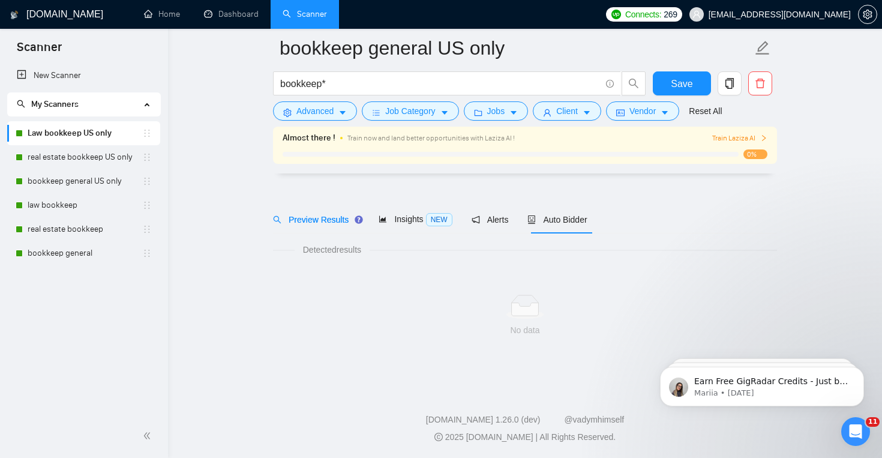
scroll to position [17, 0]
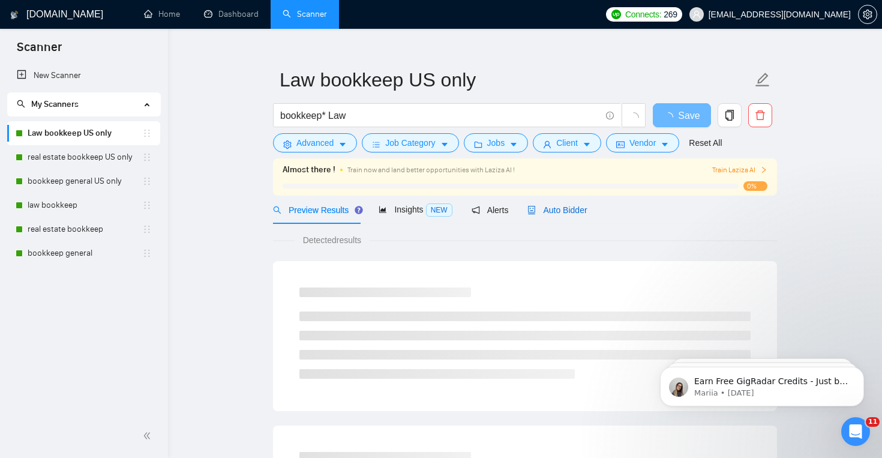
click at [570, 211] on span "Auto Bidder" at bounding box center [556, 210] width 59 height 10
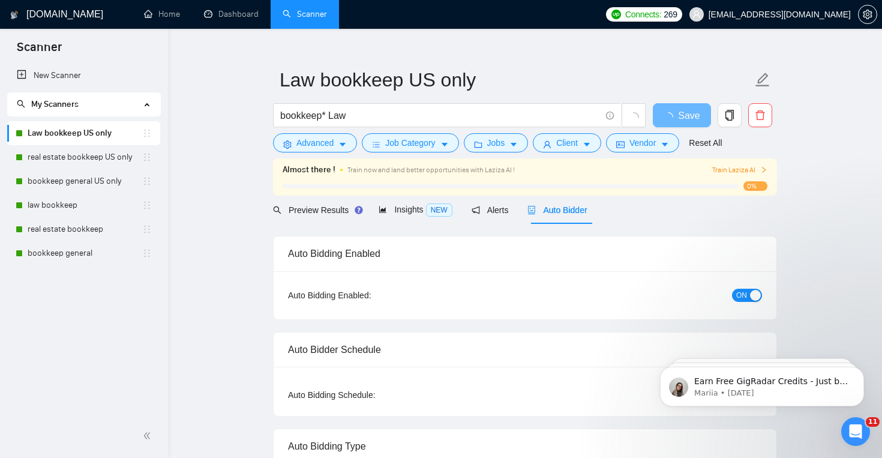
checkbox input "true"
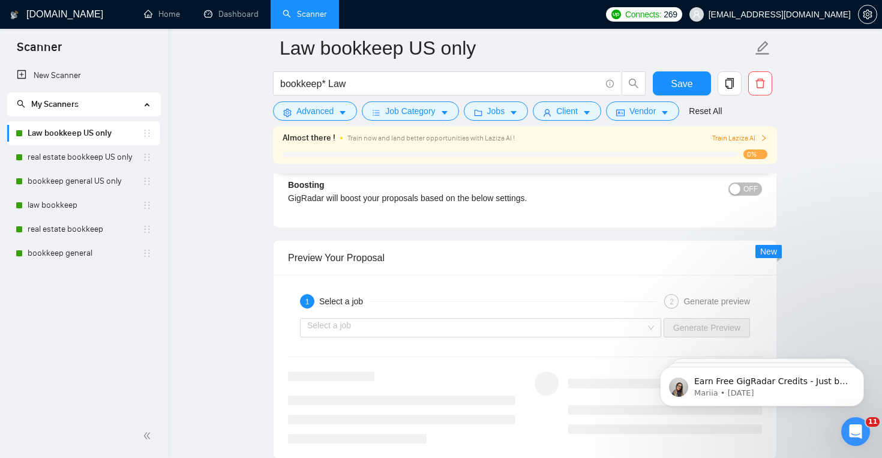
scroll to position [2131, 0]
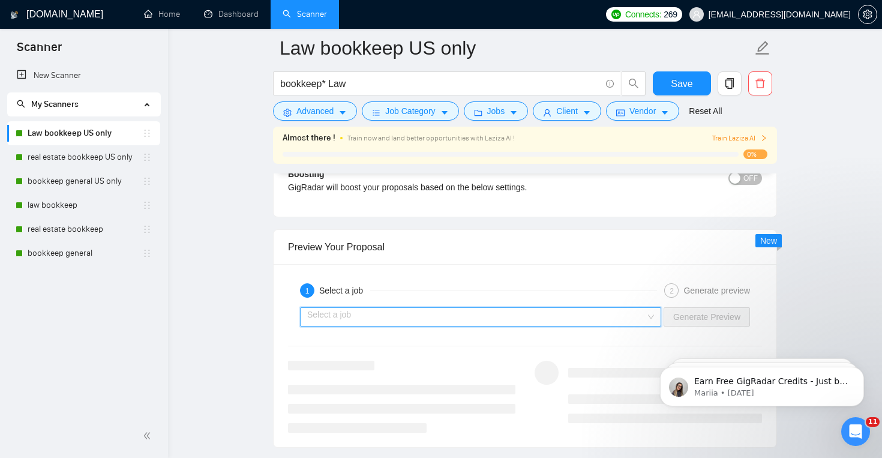
click at [485, 314] on input "search" at bounding box center [476, 317] width 338 height 18
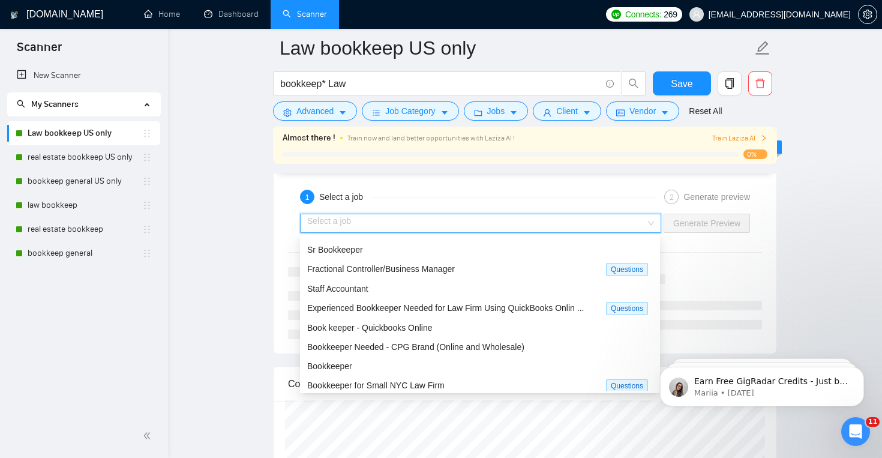
scroll to position [40, 0]
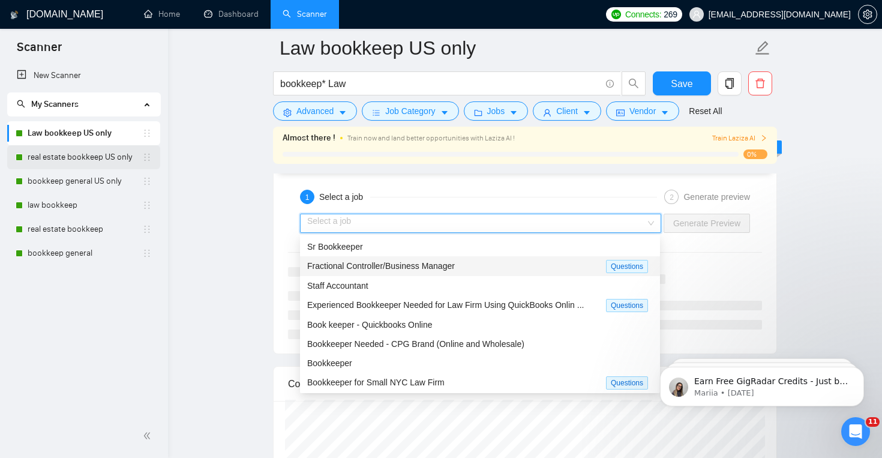
click at [104, 160] on link "real estate bookkeep US only" at bounding box center [85, 157] width 115 height 24
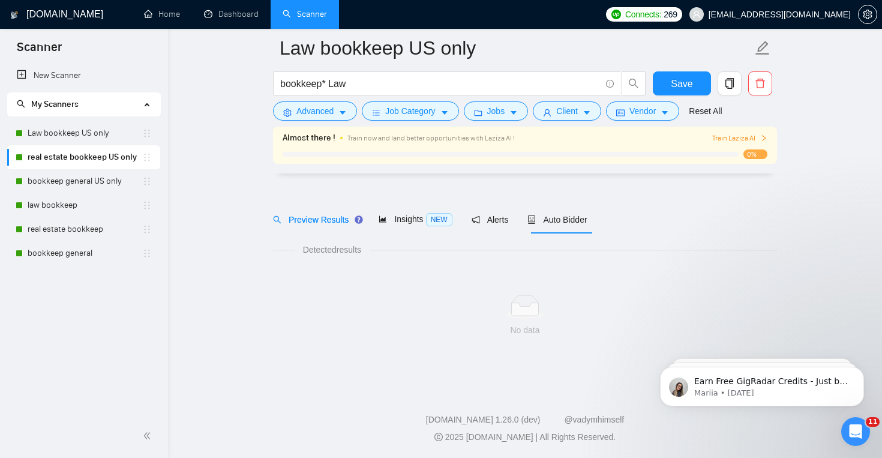
scroll to position [17, 0]
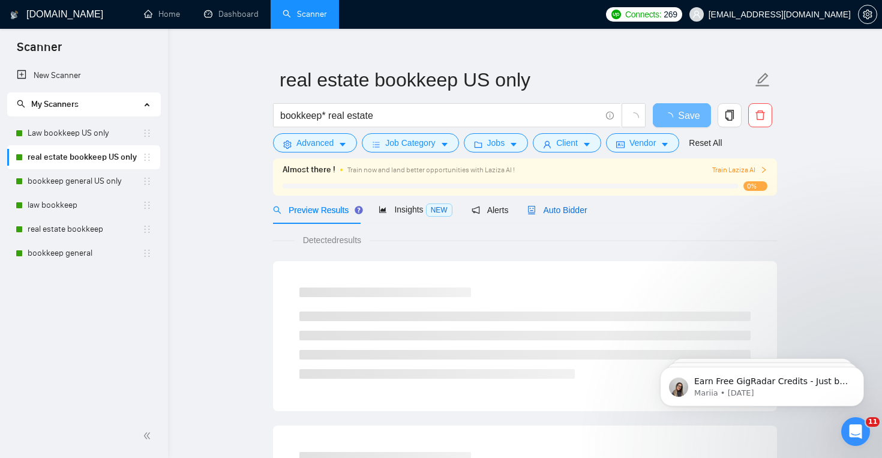
click at [578, 209] on span "Auto Bidder" at bounding box center [556, 210] width 59 height 10
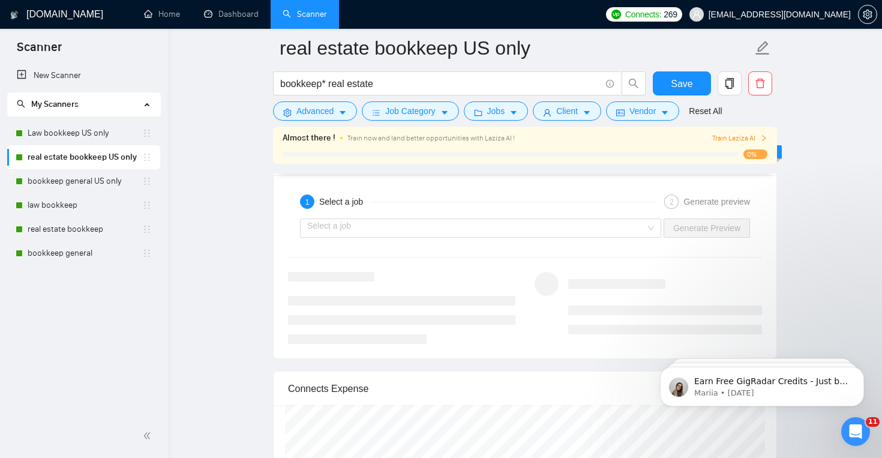
scroll to position [2198, 0]
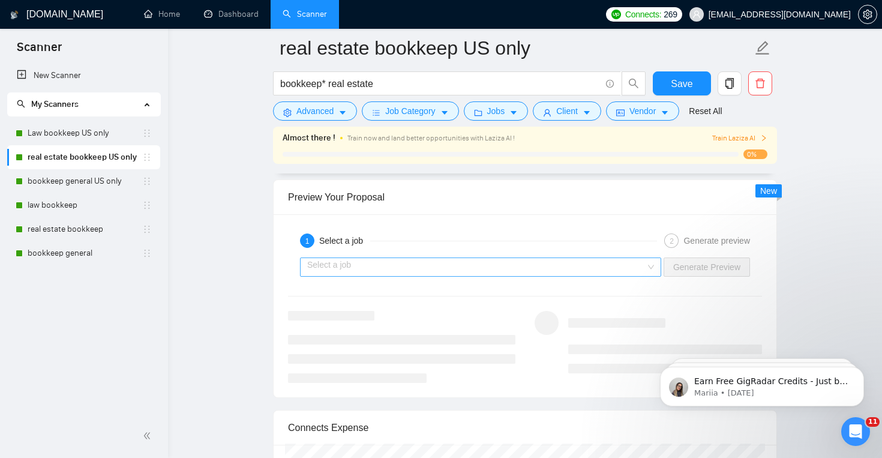
click at [485, 270] on input "search" at bounding box center [476, 267] width 338 height 18
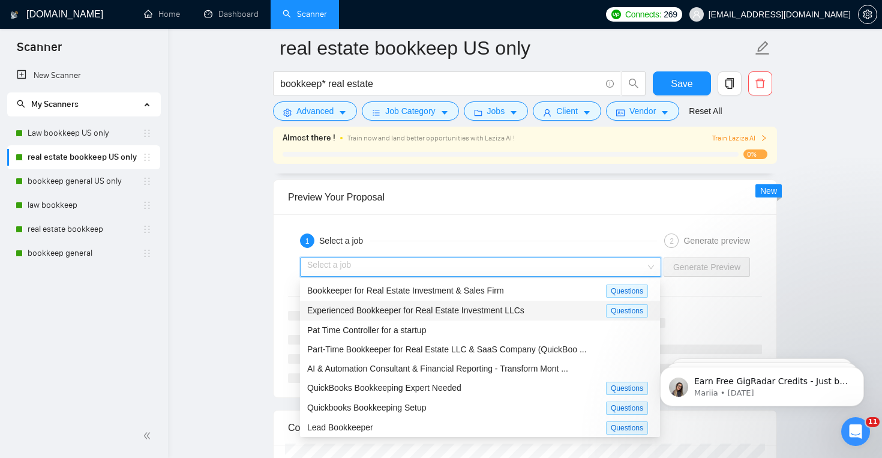
scroll to position [40, 0]
click at [106, 182] on link "bookkeep general US only" at bounding box center [85, 181] width 115 height 24
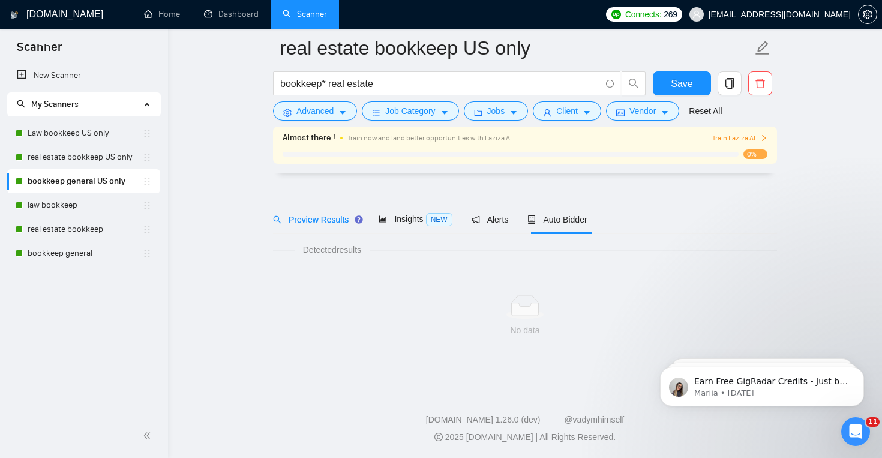
scroll to position [17, 0]
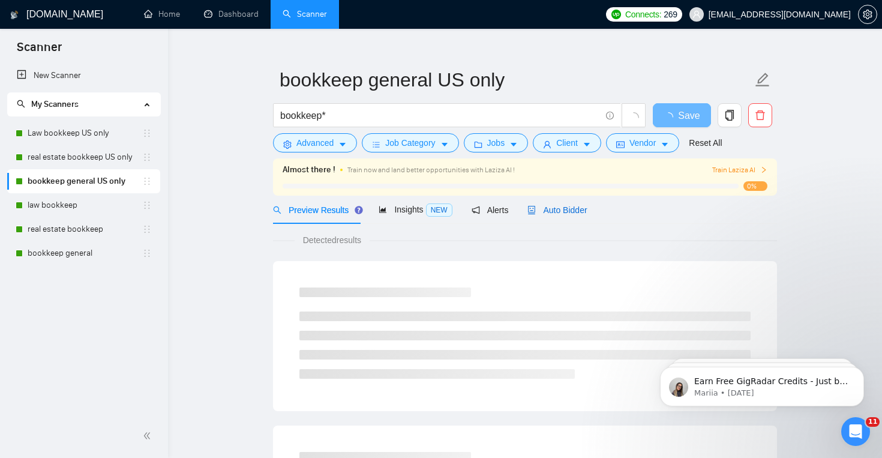
click at [561, 216] on div "Auto Bidder" at bounding box center [556, 209] width 59 height 13
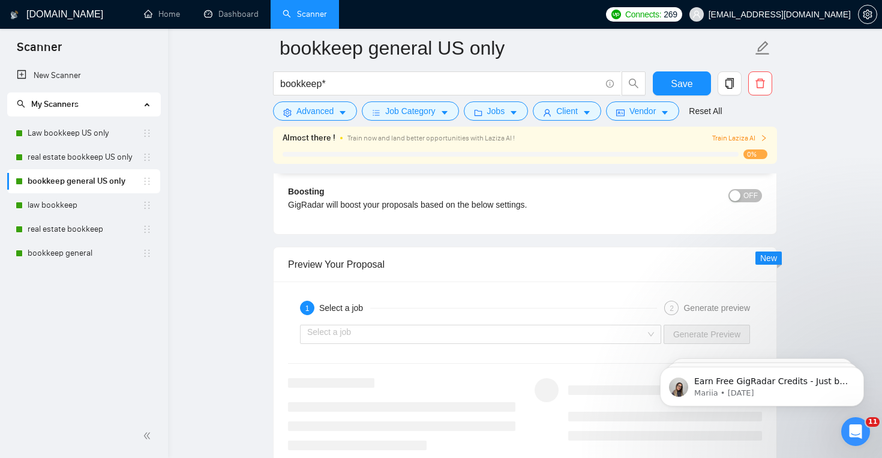
scroll to position [2131, 0]
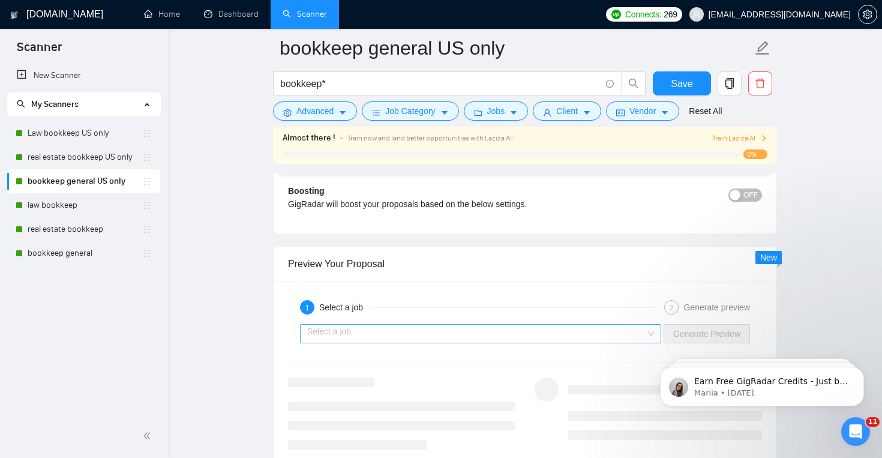
click at [475, 338] on input "search" at bounding box center [476, 334] width 338 height 18
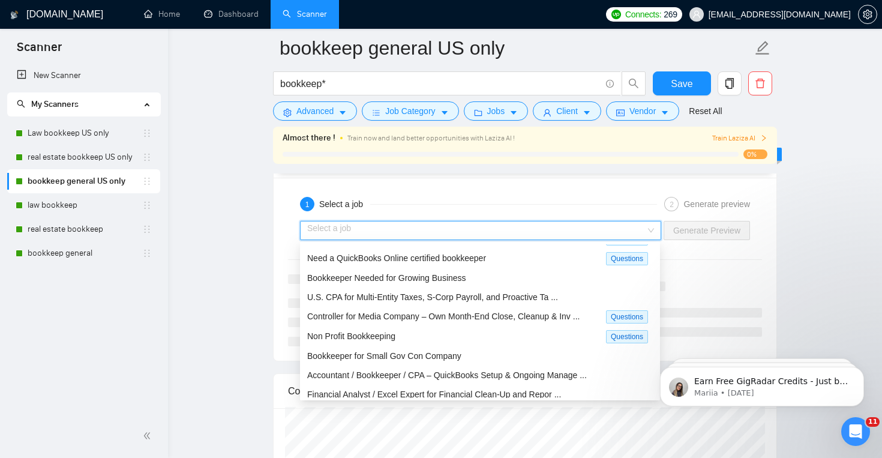
scroll to position [40, 0]
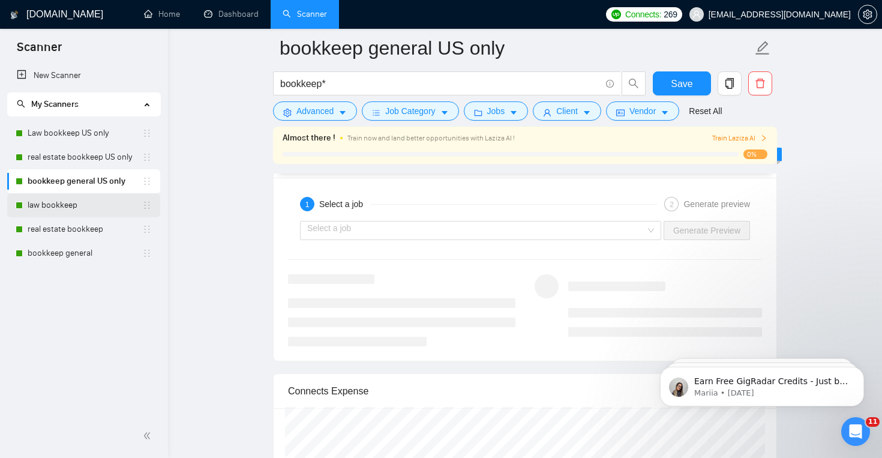
click at [90, 209] on link "law bookkeep" at bounding box center [85, 205] width 115 height 24
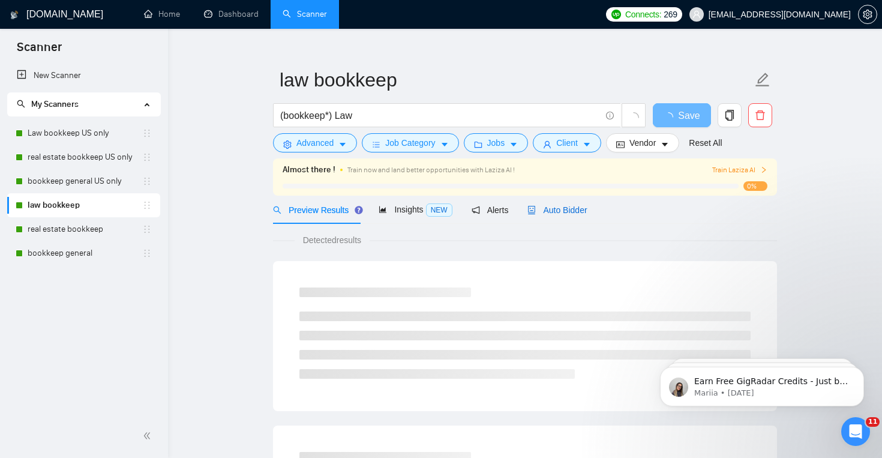
click at [565, 212] on span "Auto Bidder" at bounding box center [556, 210] width 59 height 10
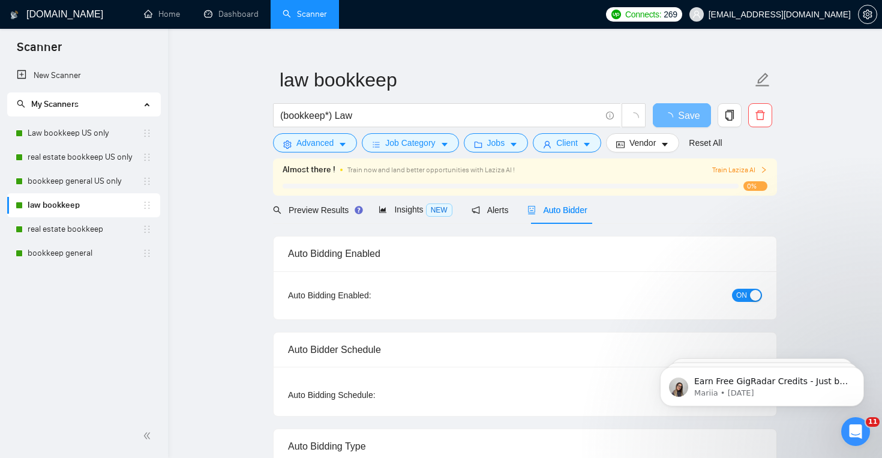
checkbox input "true"
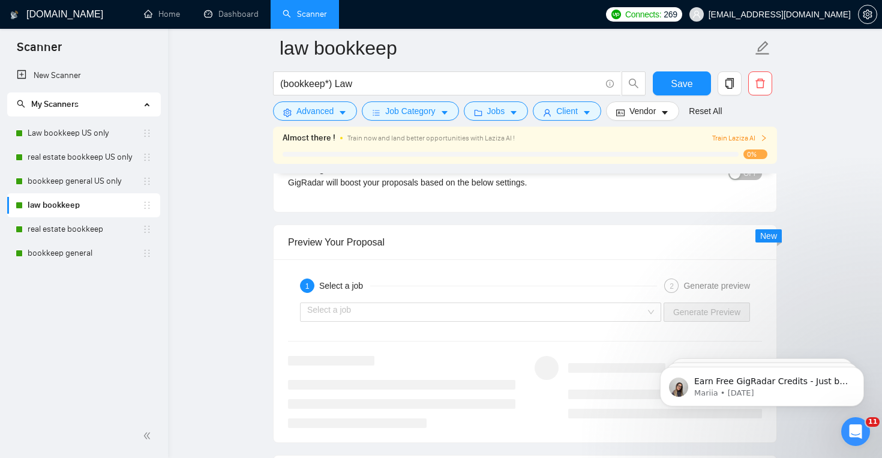
scroll to position [2195, 0]
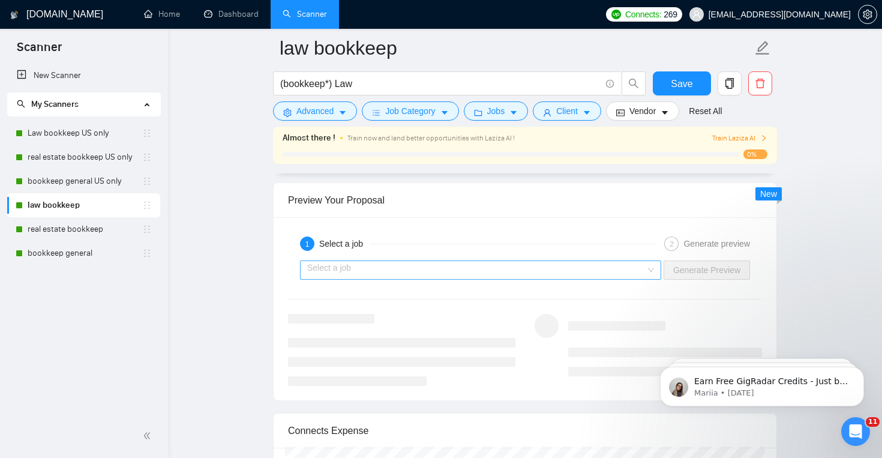
click at [480, 268] on input "search" at bounding box center [476, 270] width 338 height 18
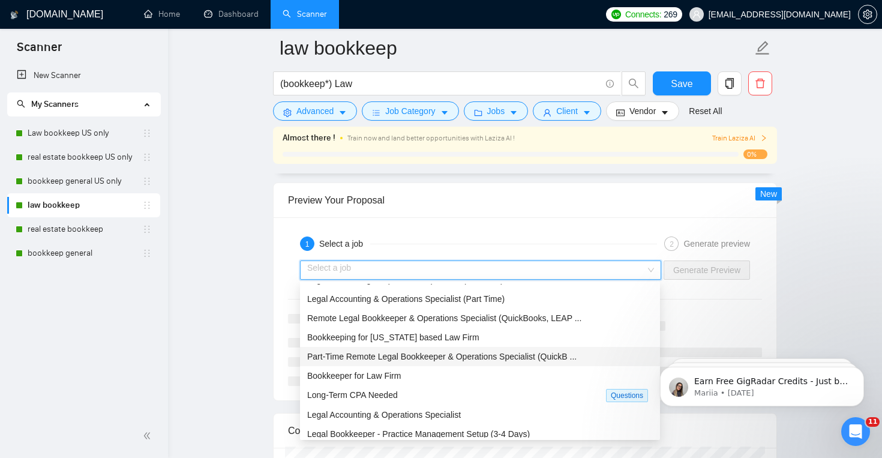
scroll to position [38, 0]
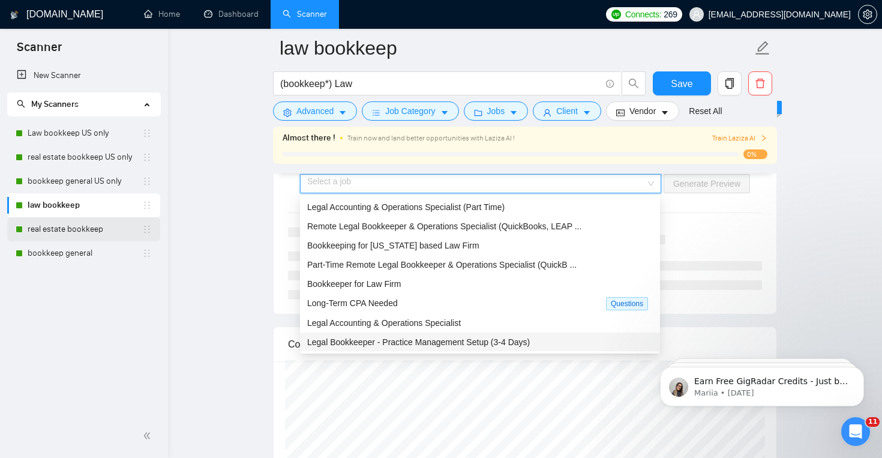
click at [83, 226] on link "real estate bookkeep" at bounding box center [85, 229] width 115 height 24
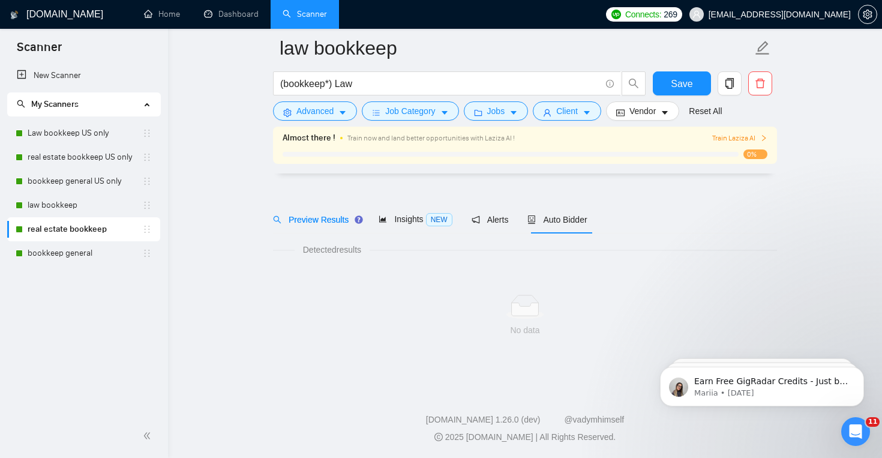
scroll to position [17, 0]
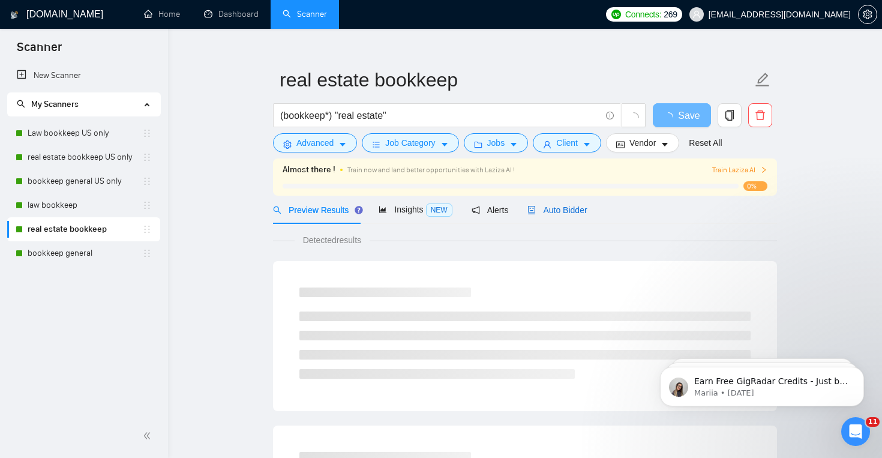
click at [561, 216] on div "Auto Bidder" at bounding box center [556, 209] width 59 height 13
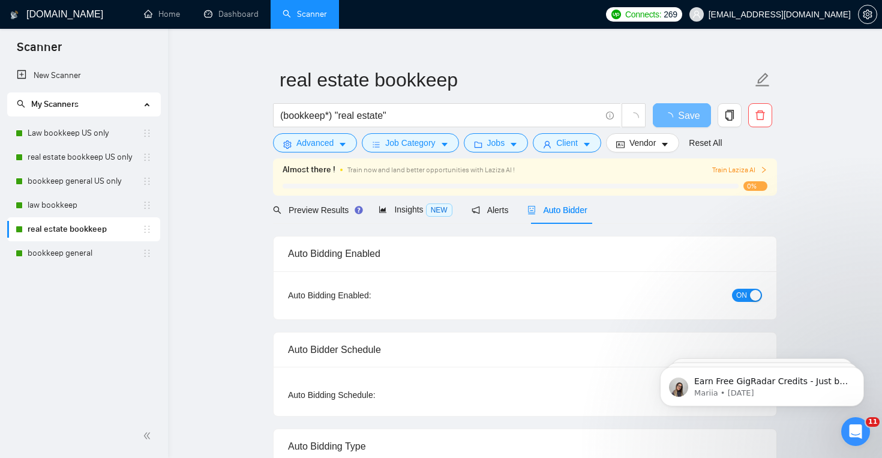
checkbox input "true"
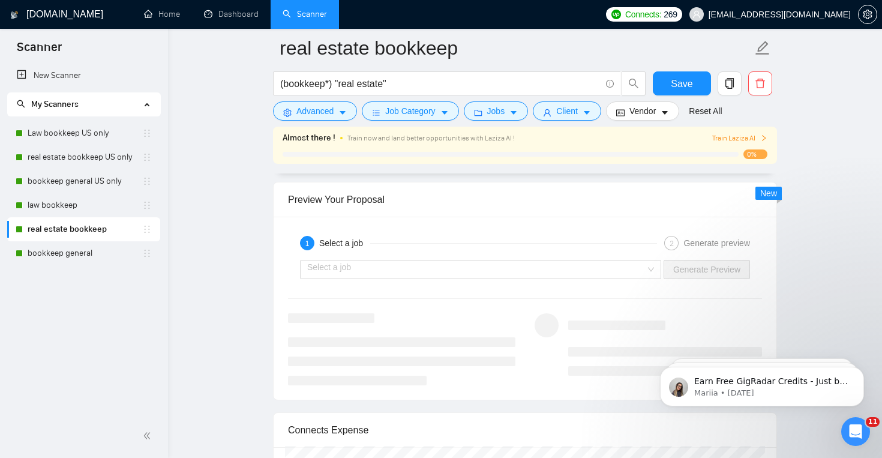
scroll to position [2197, 0]
click at [476, 278] on div "Select a job Generate Preview" at bounding box center [525, 268] width 476 height 29
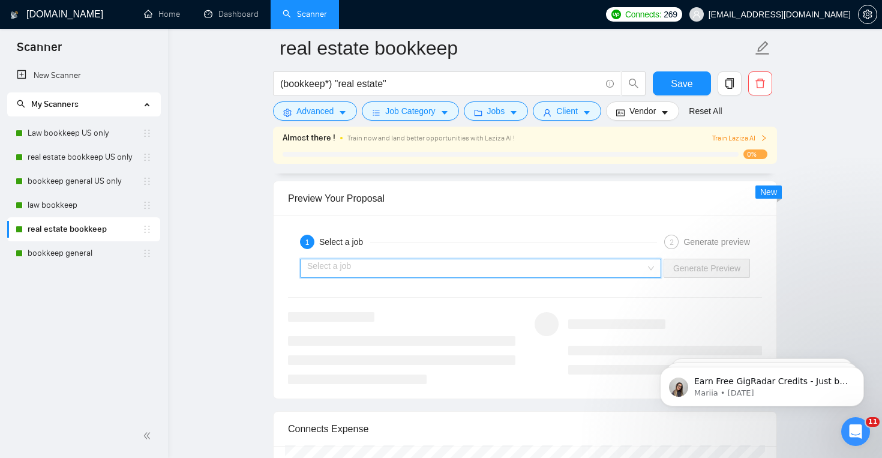
click at [478, 266] on input "search" at bounding box center [476, 268] width 338 height 18
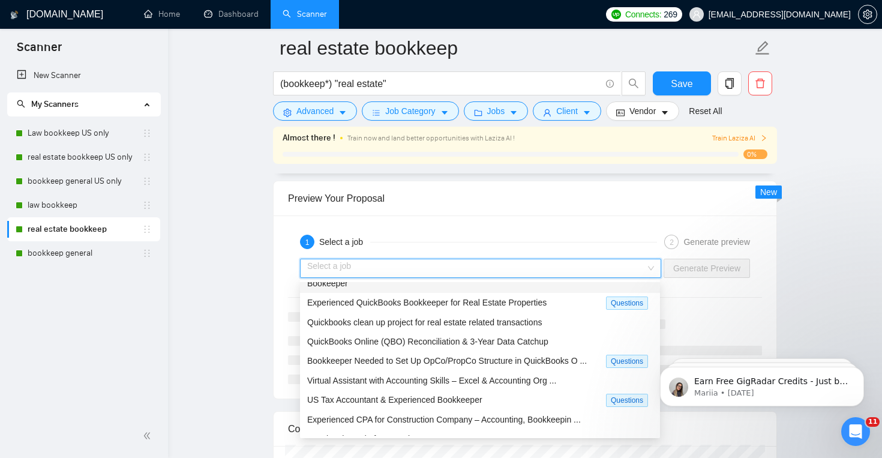
scroll to position [40, 0]
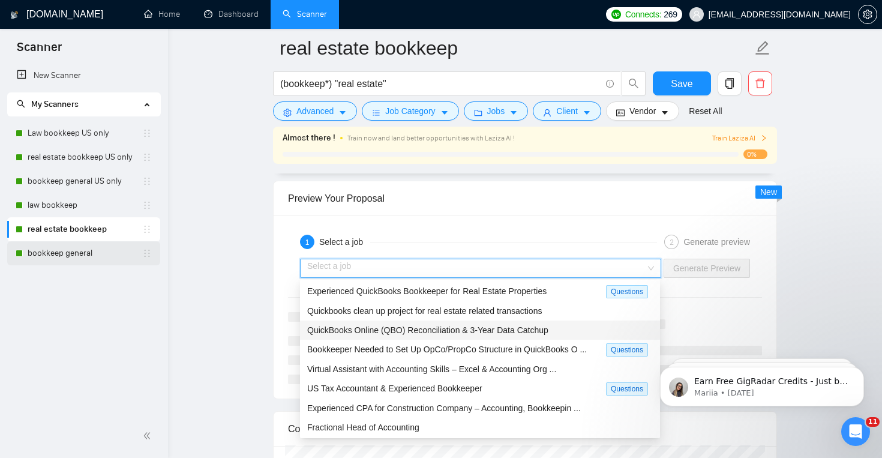
click at [89, 256] on link "bookkeep general" at bounding box center [85, 253] width 115 height 24
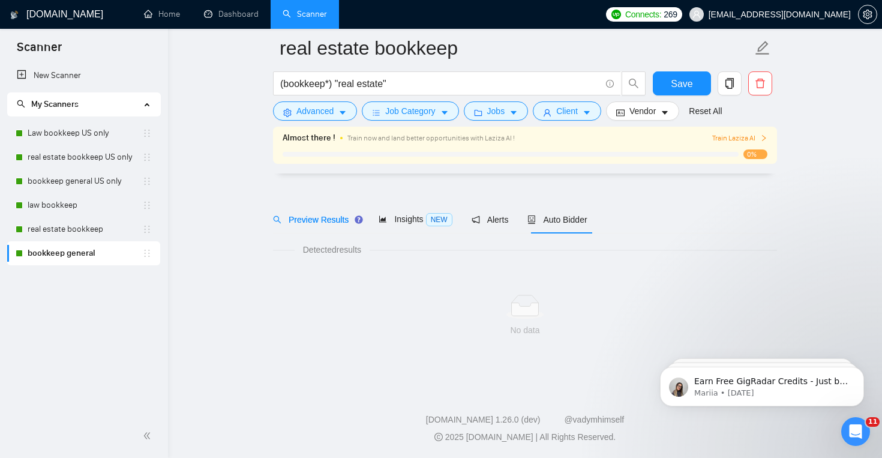
scroll to position [17, 0]
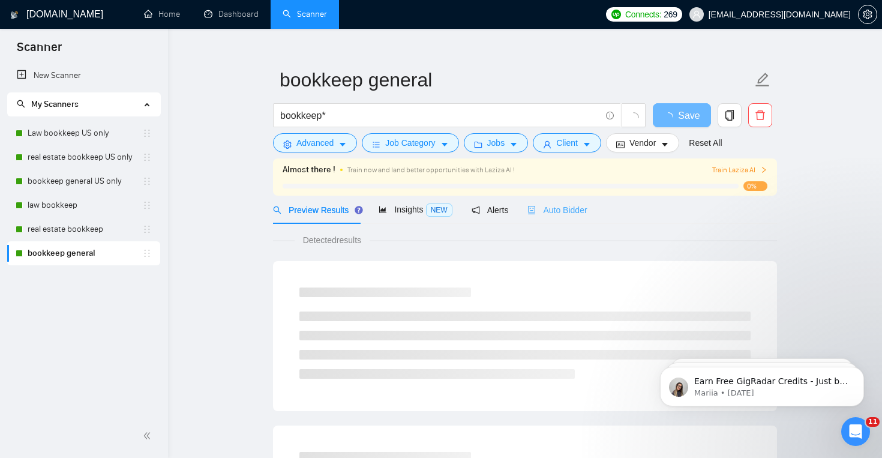
click at [564, 218] on div "Auto Bidder" at bounding box center [556, 210] width 59 height 28
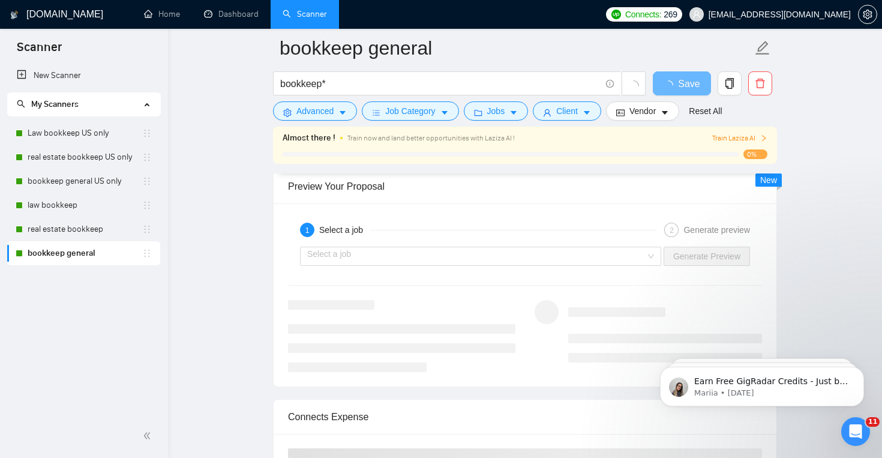
scroll to position [2186, 0]
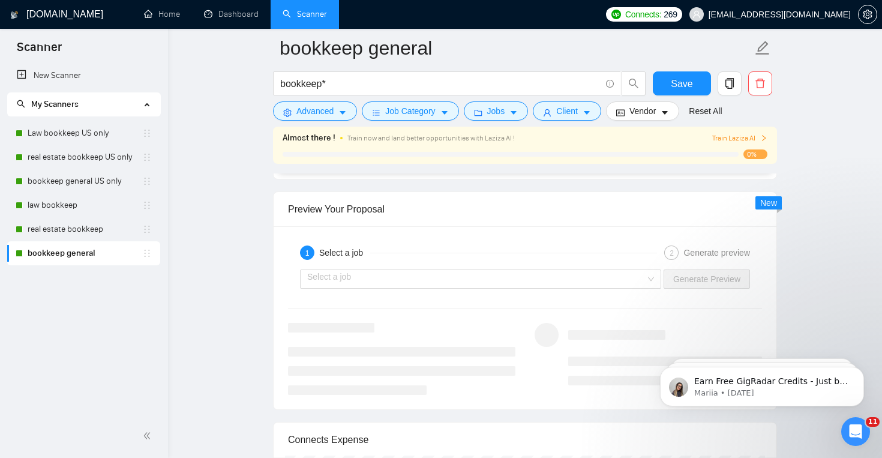
click at [526, 262] on div "1 Select a job 2 Generate preview" at bounding box center [525, 253] width 474 height 24
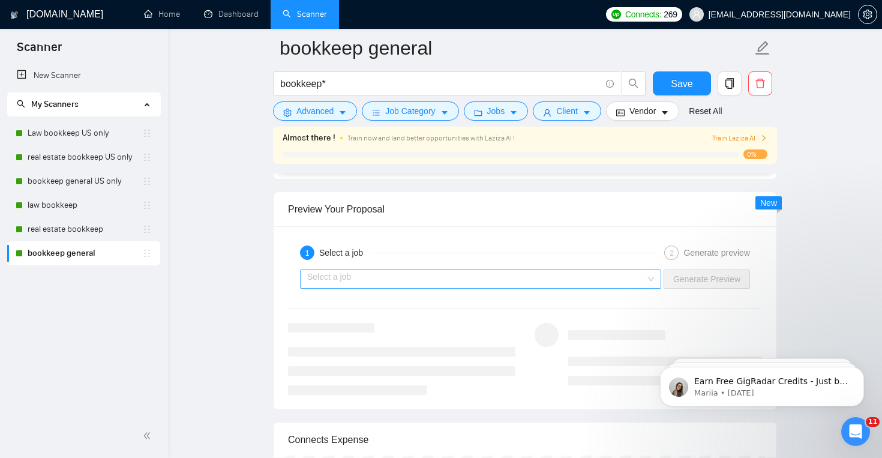
click at [526, 273] on input "search" at bounding box center [476, 279] width 338 height 18
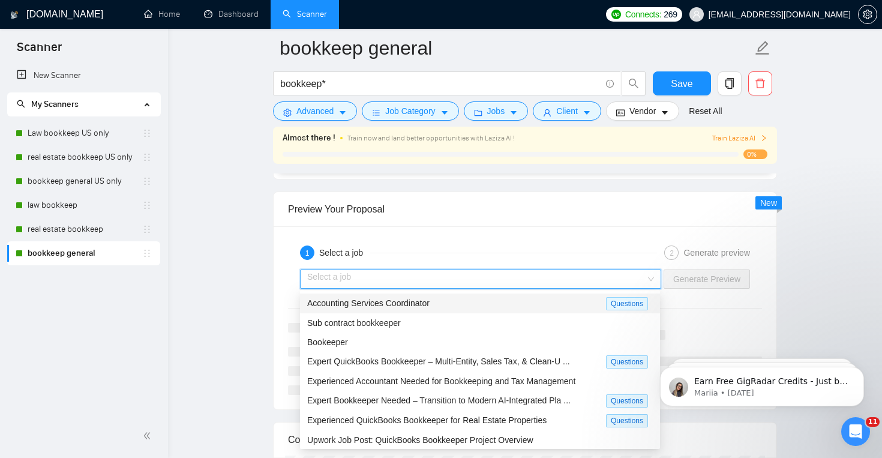
scroll to position [40, 0]
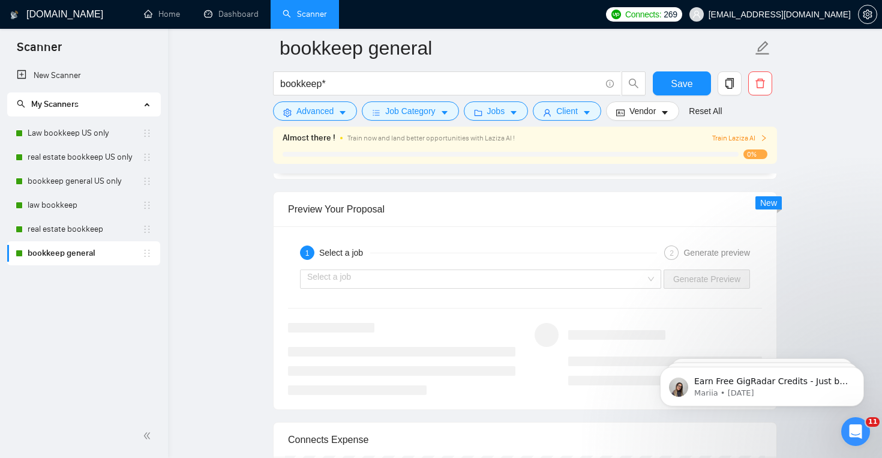
click at [132, 305] on div "New Scanner My Scanners Law bookkeep US only real estate bookkeep US only bookk…" at bounding box center [84, 239] width 168 height 350
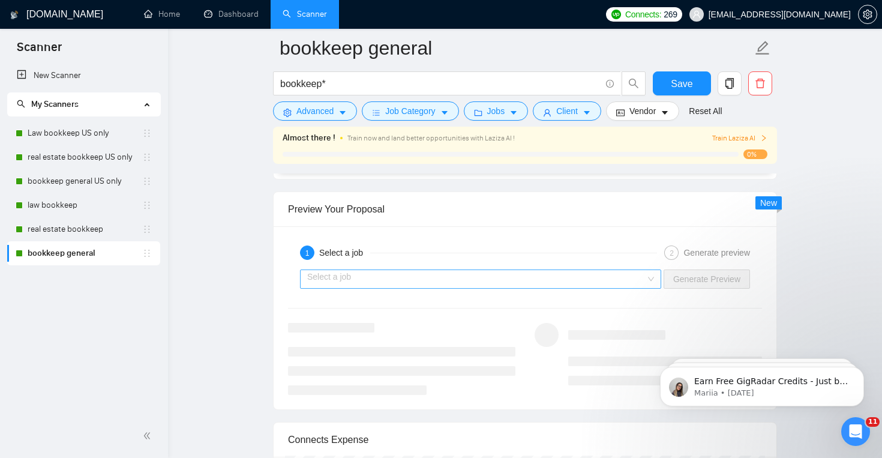
click at [485, 272] on input "search" at bounding box center [476, 279] width 338 height 18
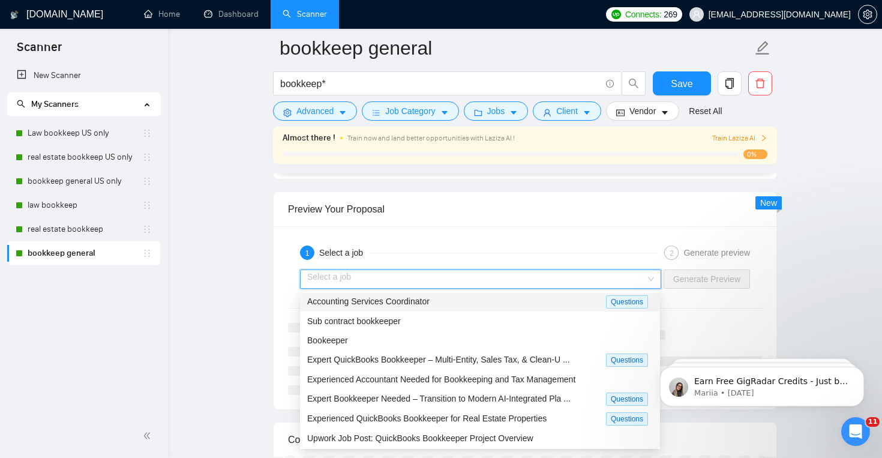
click at [473, 288] on div "Select a job" at bounding box center [480, 278] width 361 height 19
